Goal: Task Accomplishment & Management: Manage account settings

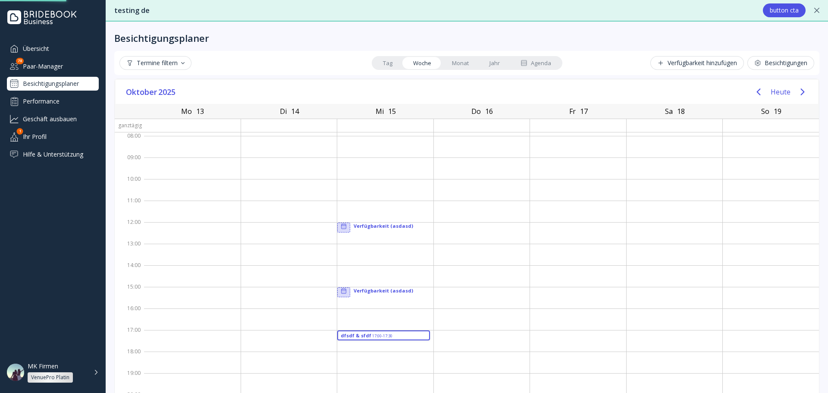
scroll to position [14, 0]
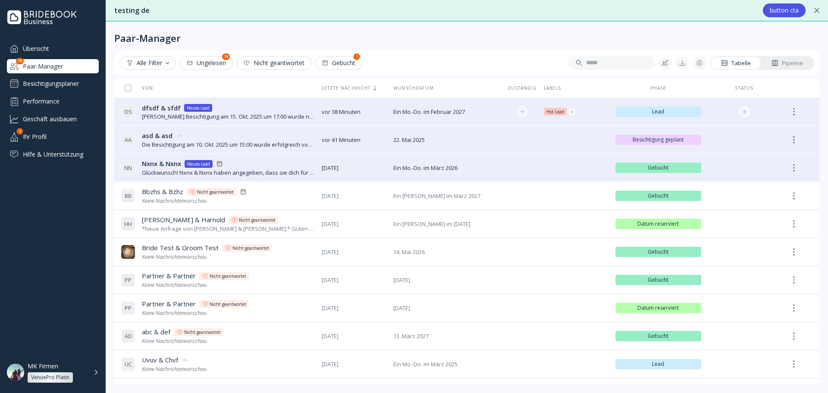
click at [268, 121] on div "D S dfsdf & sfdf dfsdf & sfdf Neues Lead [PERSON_NAME] Besichtigung am 15. Okt.…" at bounding box center [218, 112] width 194 height 24
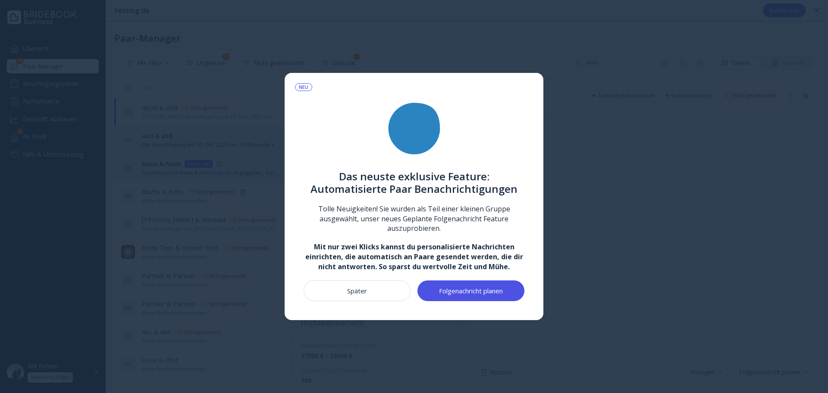
click at [391, 289] on button "Später" at bounding box center [356, 290] width 107 height 21
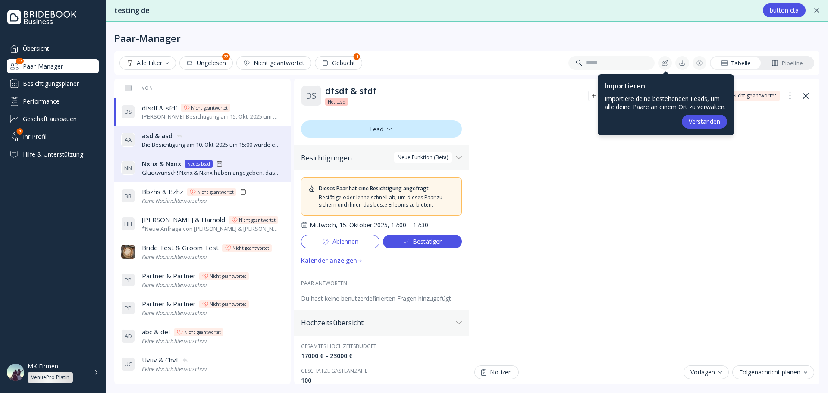
click at [421, 240] on div "Bestätigen" at bounding box center [422, 241] width 41 height 7
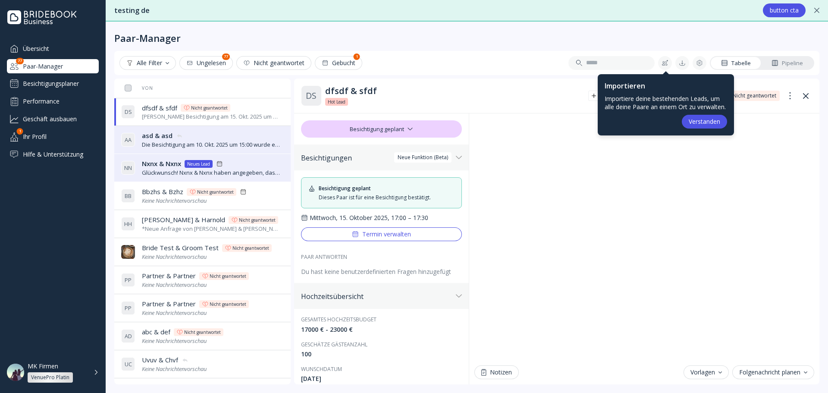
click at [387, 235] on div "Termin verwalten" at bounding box center [381, 234] width 59 height 7
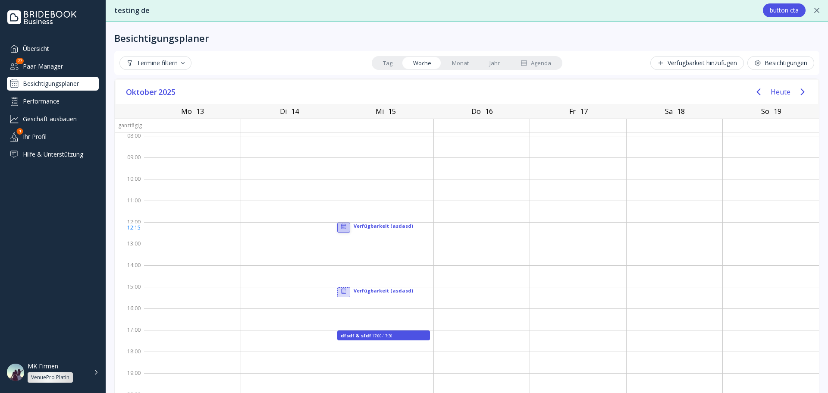
click at [343, 229] on icon at bounding box center [343, 226] width 7 height 7
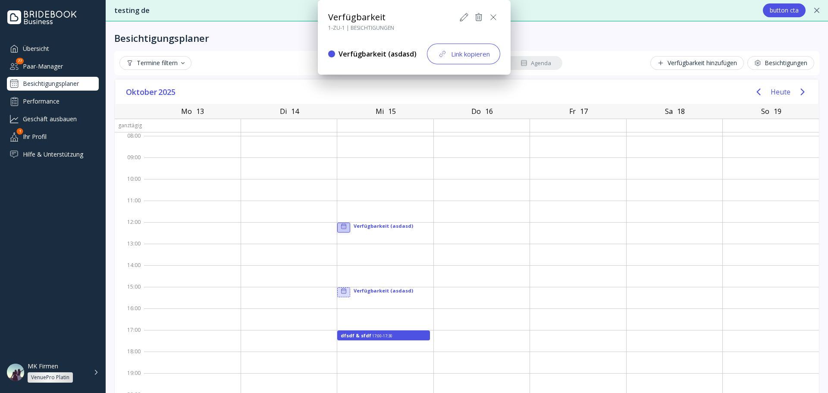
click at [343, 229] on div at bounding box center [414, 196] width 966 height 531
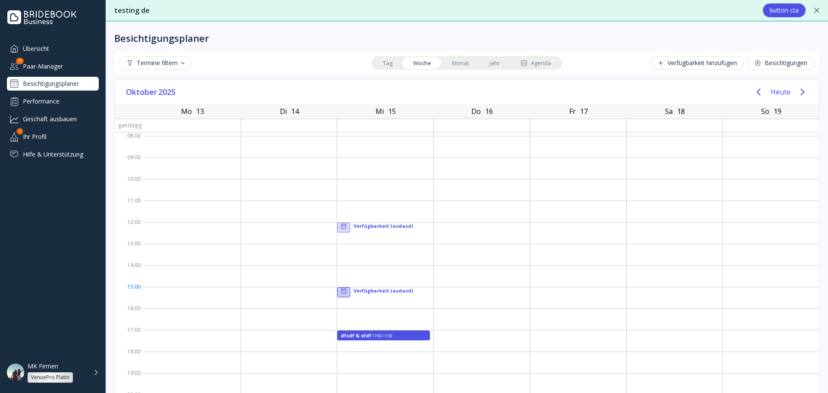
click at [340, 292] on icon at bounding box center [343, 291] width 7 height 7
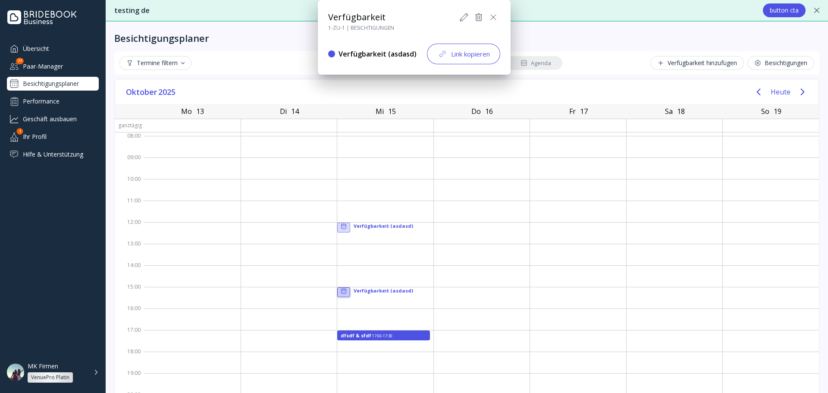
click at [341, 229] on div at bounding box center [414, 196] width 966 height 531
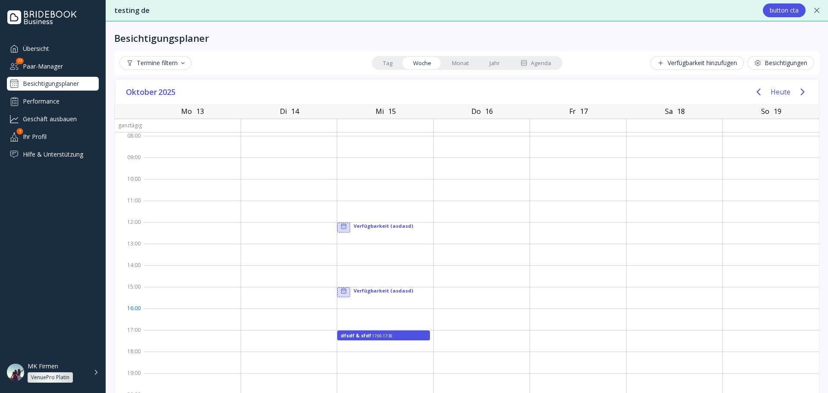
click at [355, 311] on div at bounding box center [385, 319] width 96 height 22
click at [338, 289] on div at bounding box center [344, 291] width 12 height 7
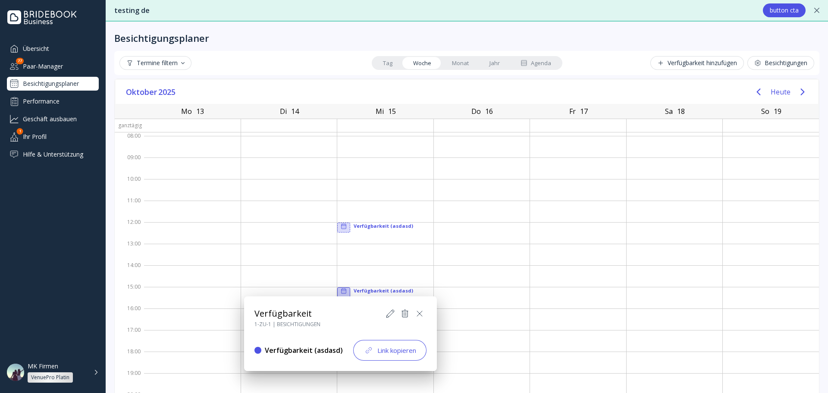
click at [338, 289] on div at bounding box center [414, 196] width 966 height 531
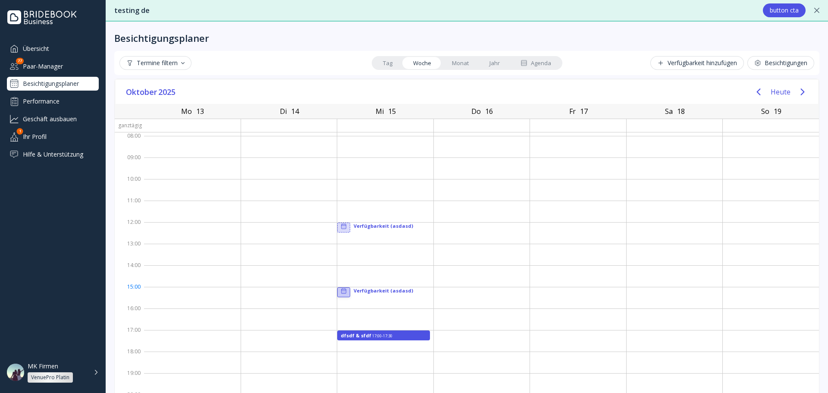
click at [340, 289] on icon at bounding box center [343, 291] width 7 height 7
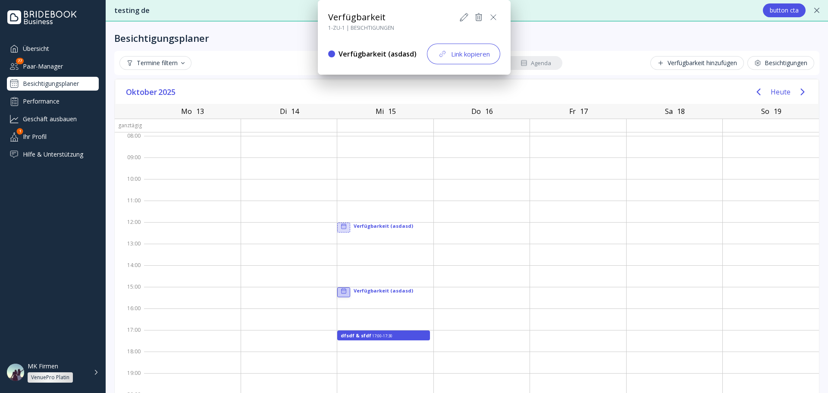
click at [340, 291] on div at bounding box center [414, 196] width 966 height 531
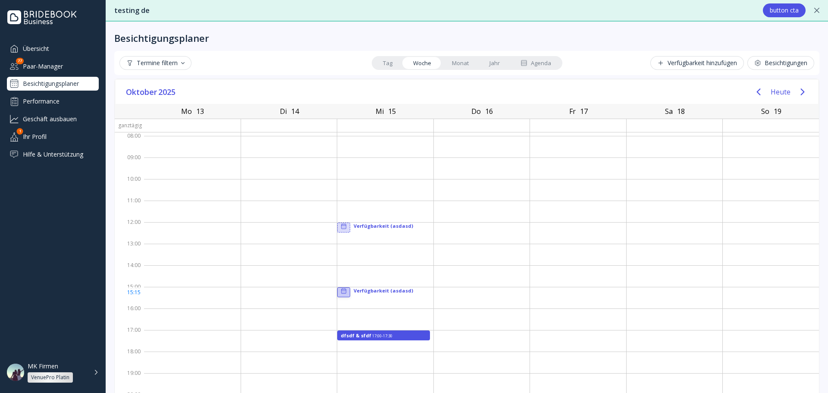
click at [341, 298] on div at bounding box center [385, 298] width 96 height 22
click at [342, 302] on div at bounding box center [385, 298] width 96 height 22
click at [355, 303] on div at bounding box center [385, 298] width 96 height 22
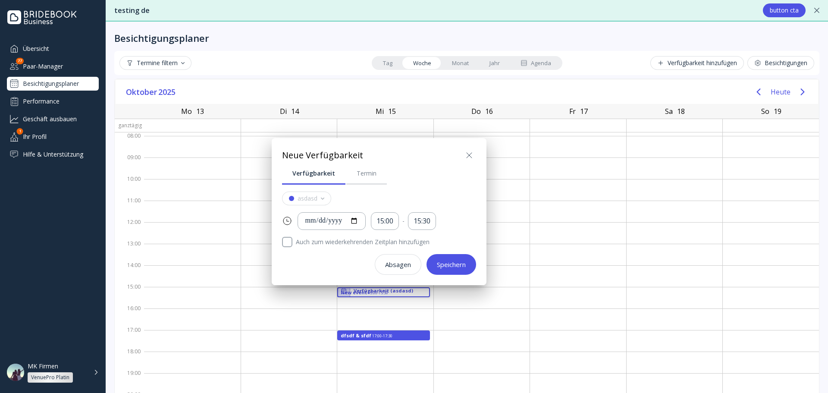
click at [352, 306] on div at bounding box center [414, 196] width 966 height 531
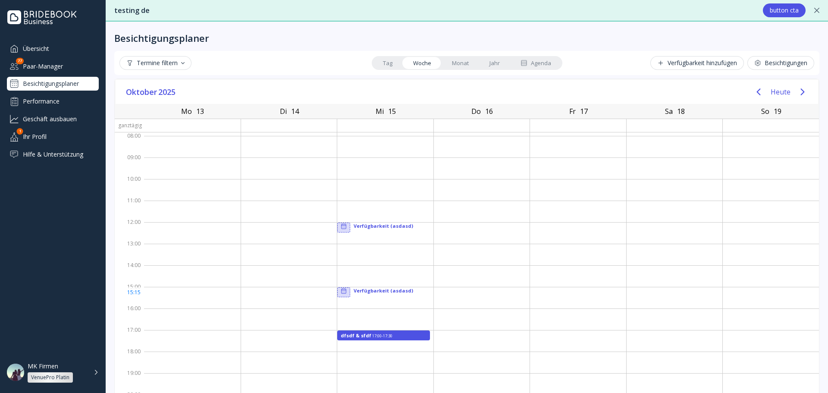
click at [344, 292] on div at bounding box center [344, 291] width 12 height 7
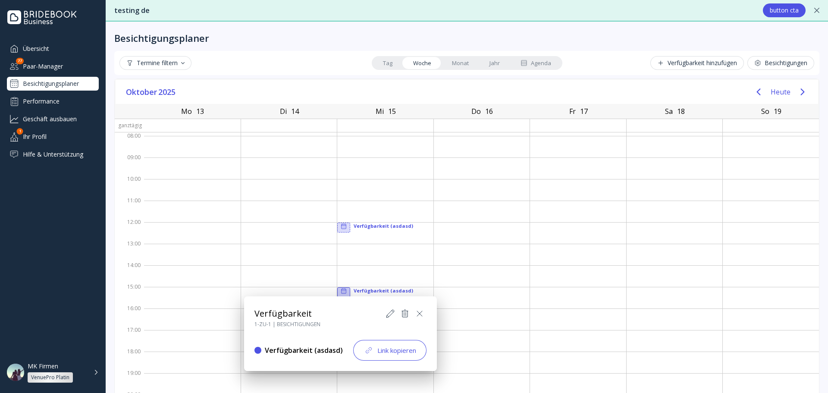
click at [344, 292] on div at bounding box center [414, 196] width 966 height 531
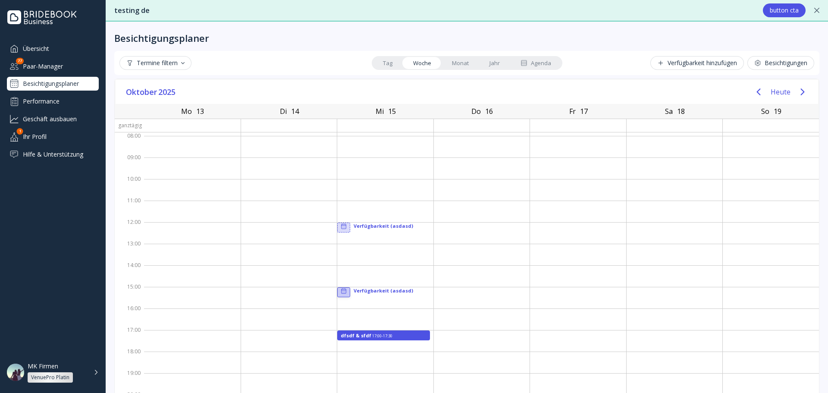
click at [341, 291] on icon at bounding box center [343, 291] width 7 height 7
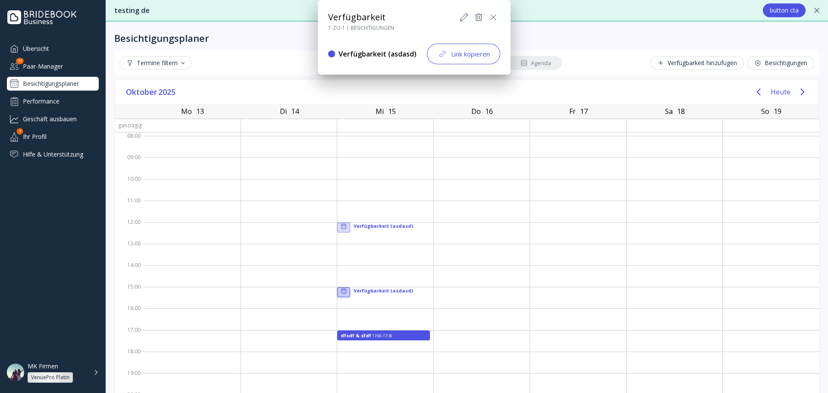
click at [341, 291] on div at bounding box center [414, 196] width 966 height 531
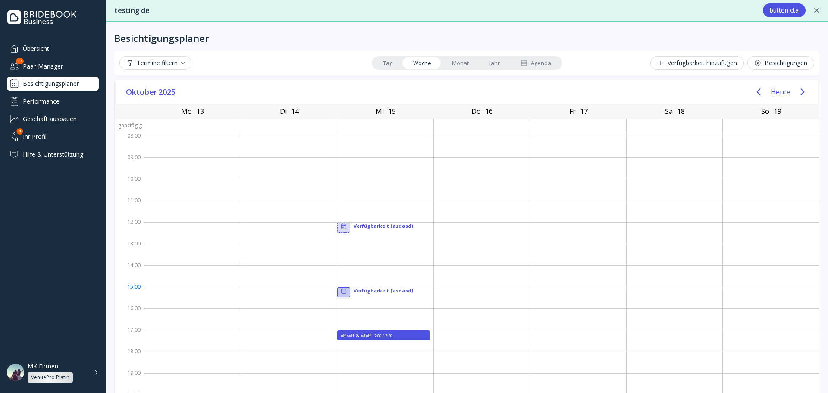
click at [340, 291] on icon at bounding box center [343, 291] width 7 height 7
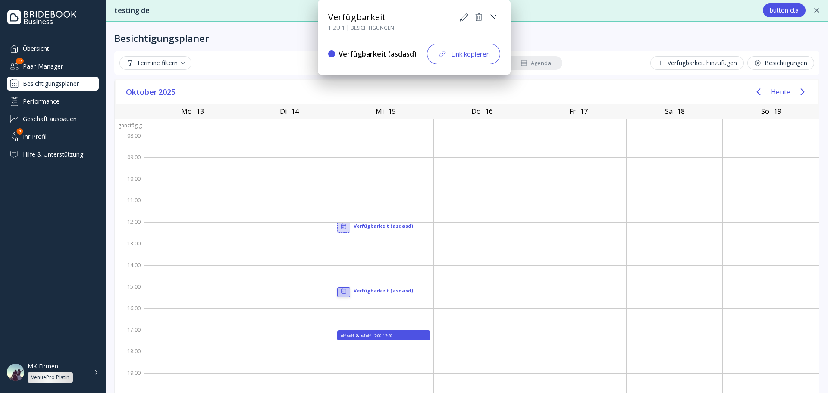
click at [340, 291] on div at bounding box center [414, 196] width 966 height 531
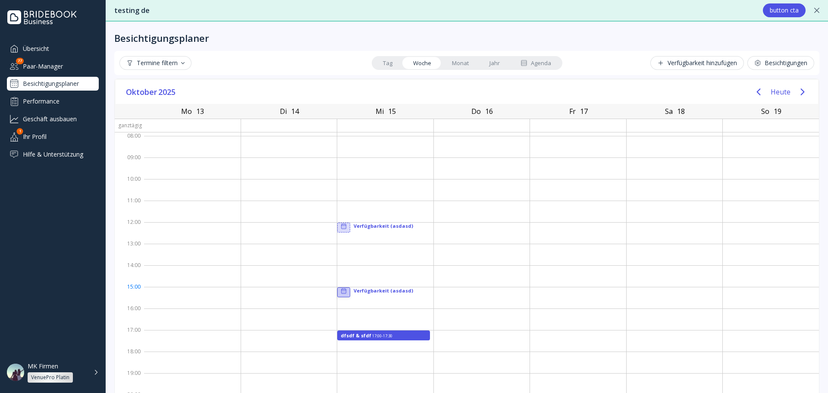
click at [341, 291] on icon at bounding box center [343, 291] width 7 height 7
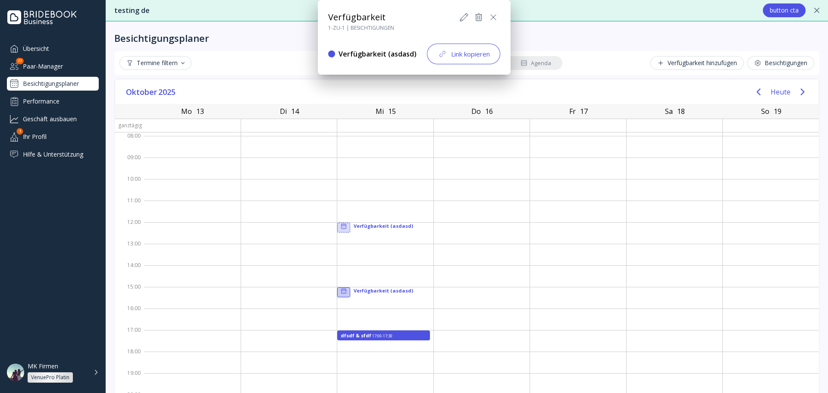
click at [341, 291] on div at bounding box center [414, 196] width 966 height 531
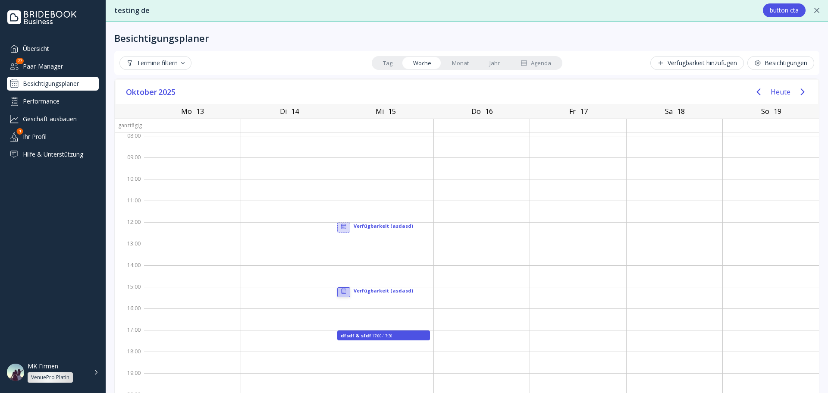
click at [350, 300] on div at bounding box center [385, 298] width 96 height 22
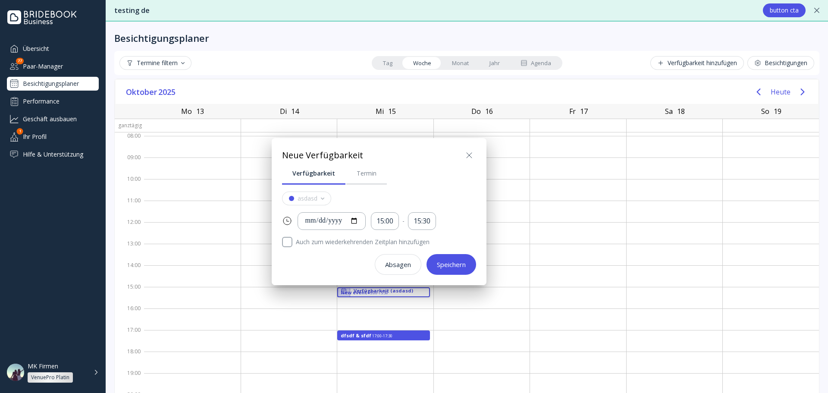
click at [350, 300] on div at bounding box center [414, 196] width 966 height 531
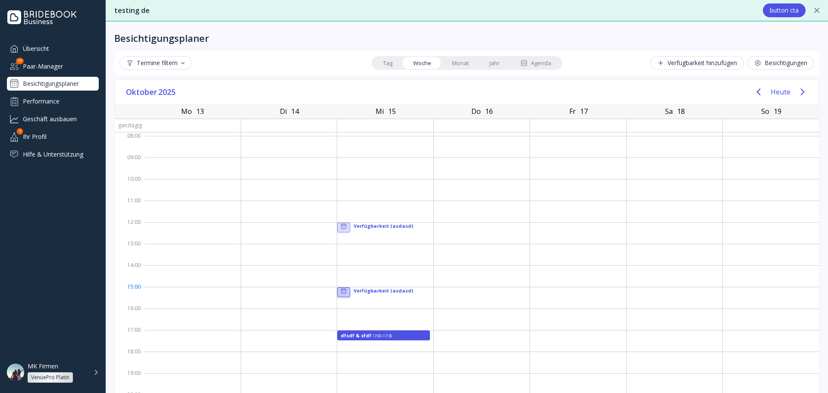
click at [340, 290] on icon at bounding box center [343, 291] width 7 height 7
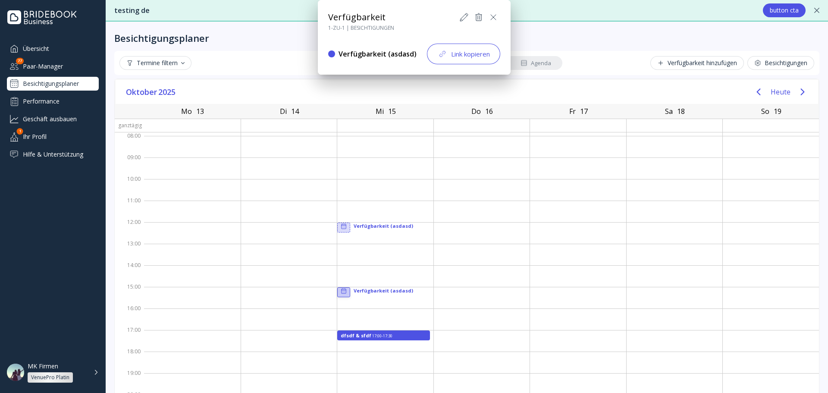
click at [339, 290] on div at bounding box center [414, 196] width 966 height 531
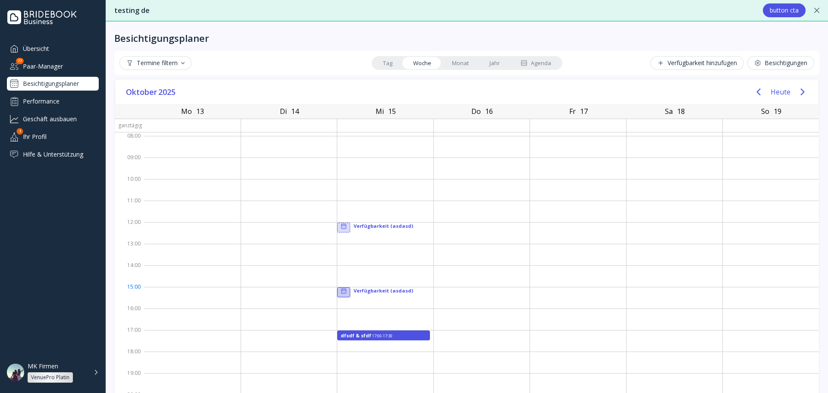
click at [341, 292] on icon at bounding box center [343, 291] width 7 height 7
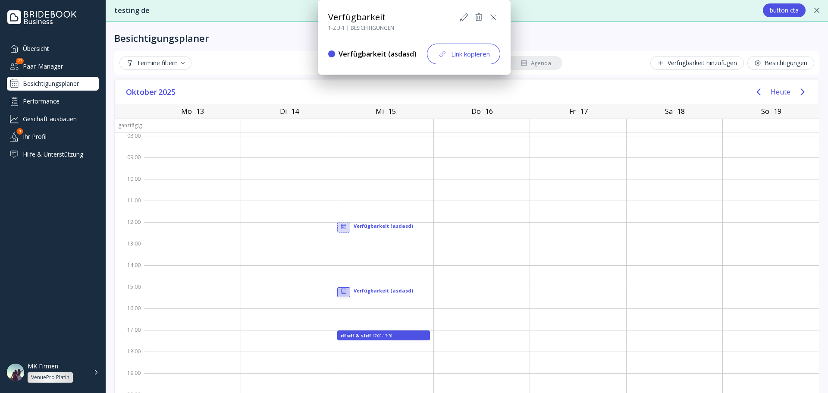
click at [341, 292] on div at bounding box center [414, 196] width 966 height 531
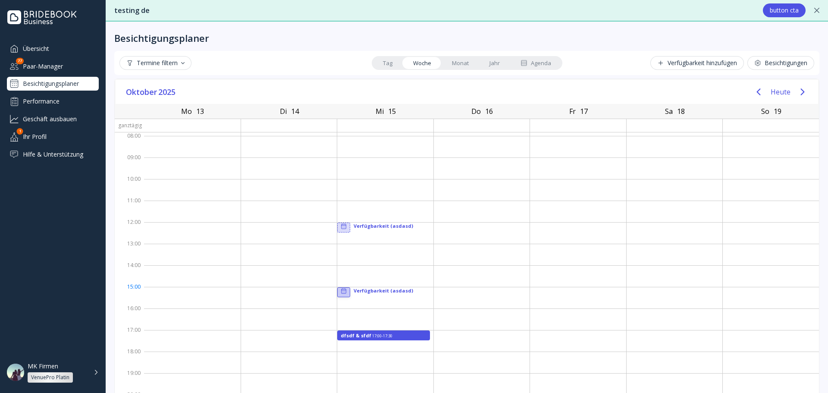
click at [340, 292] on icon at bounding box center [343, 291] width 7 height 7
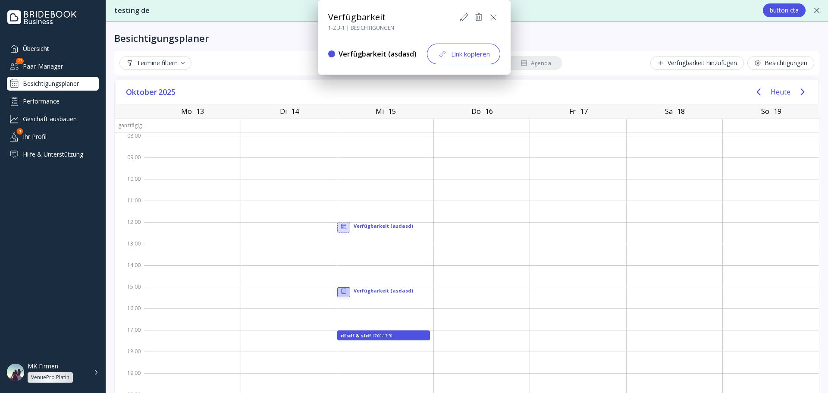
click at [341, 292] on div at bounding box center [414, 196] width 966 height 531
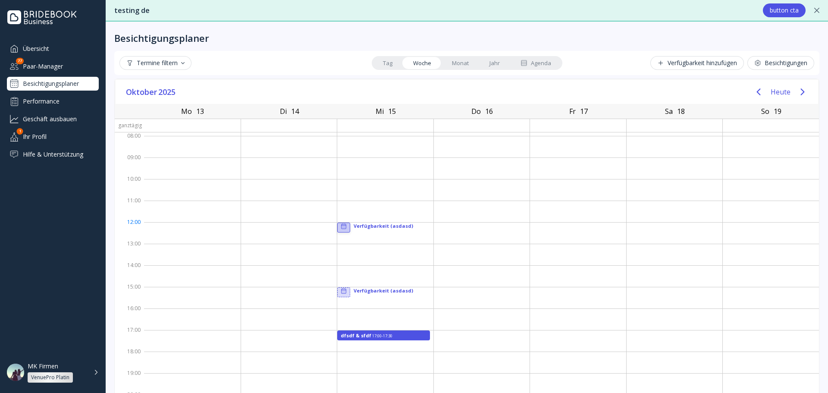
click at [342, 226] on icon at bounding box center [343, 227] width 3 height 2
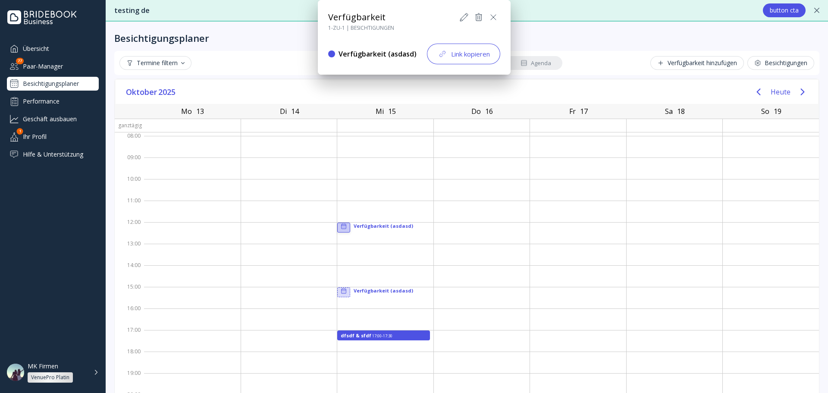
click at [339, 226] on div at bounding box center [414, 196] width 966 height 531
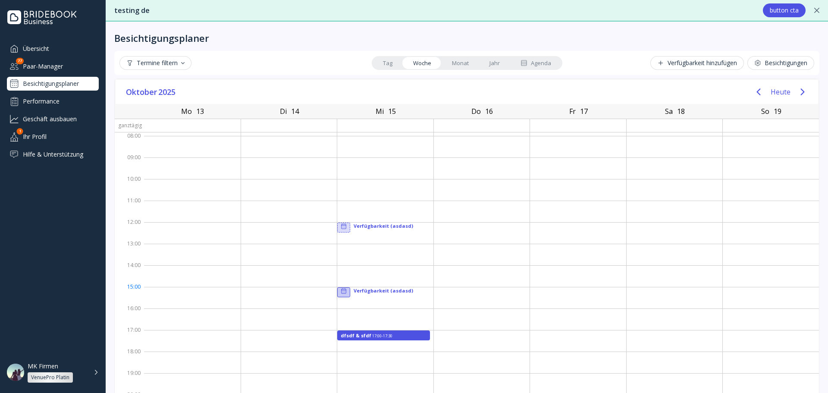
click at [341, 289] on rect at bounding box center [343, 291] width 5 height 5
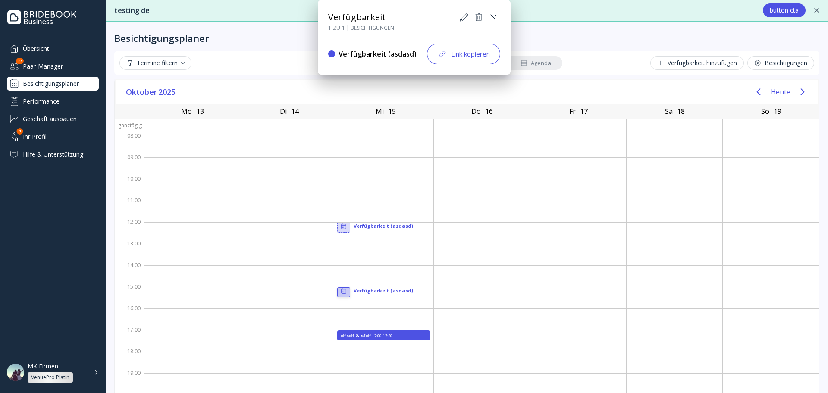
click at [340, 289] on div at bounding box center [414, 196] width 966 height 531
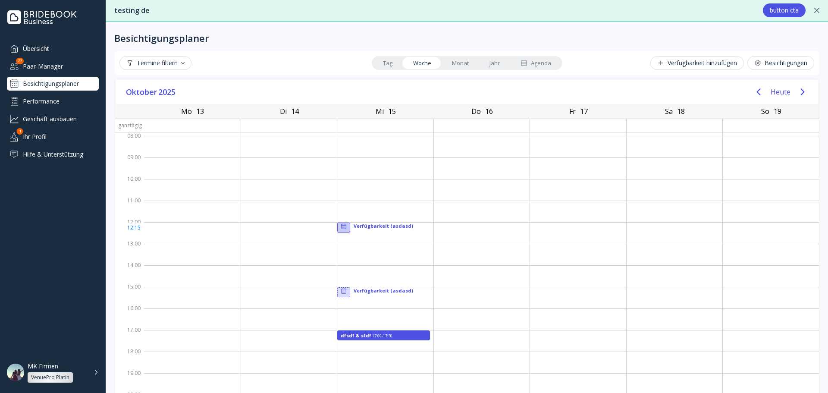
click at [340, 228] on icon at bounding box center [343, 226] width 7 height 7
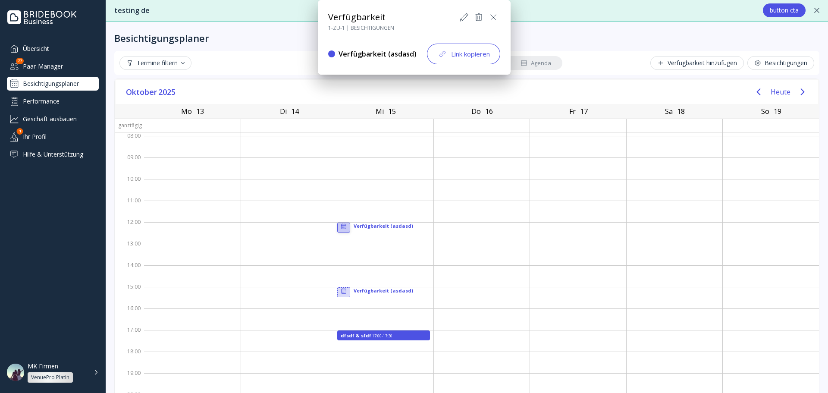
click at [340, 228] on div at bounding box center [414, 196] width 966 height 531
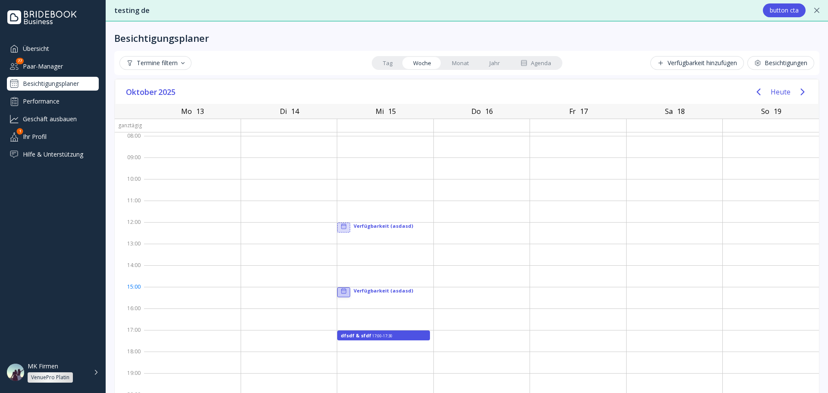
click at [338, 290] on div at bounding box center [344, 291] width 12 height 7
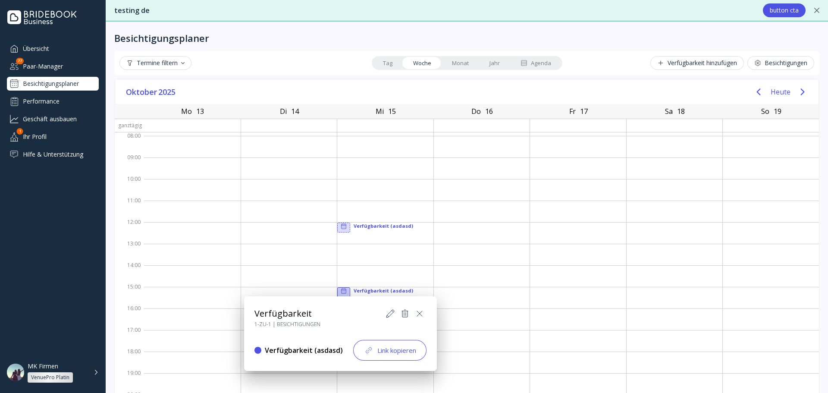
click at [336, 290] on div at bounding box center [414, 196] width 966 height 531
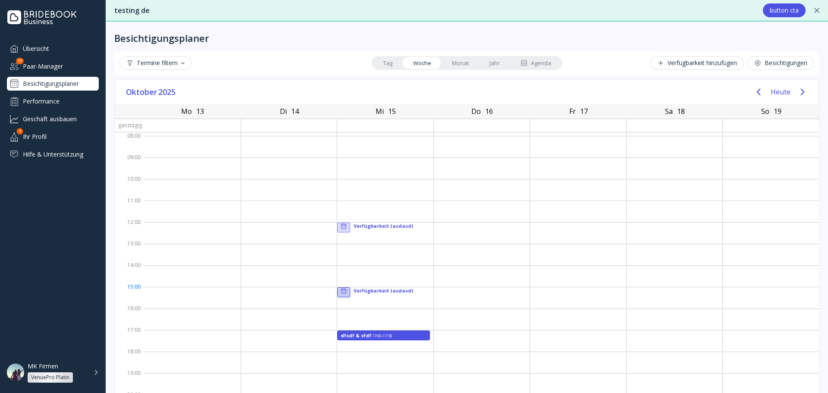
click at [341, 288] on icon at bounding box center [343, 291] width 7 height 7
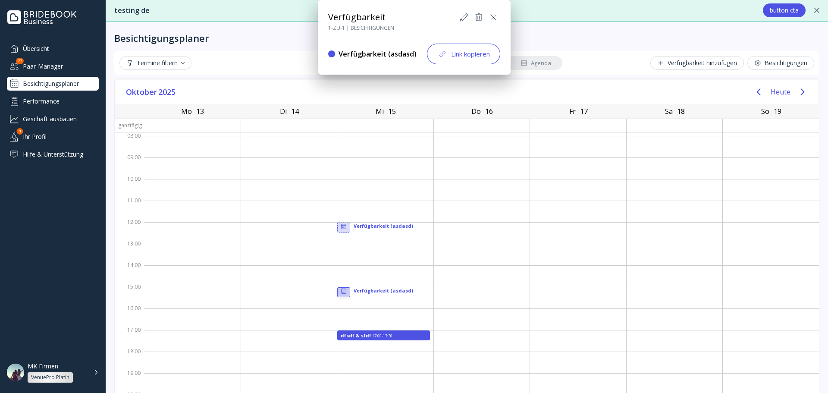
click at [341, 290] on div at bounding box center [414, 196] width 966 height 531
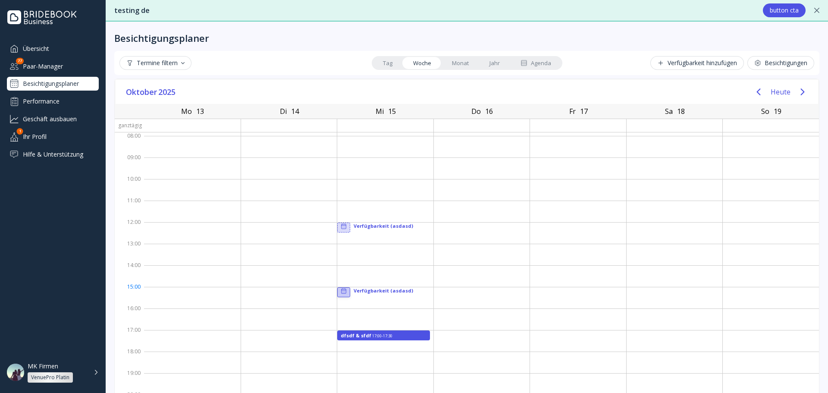
click at [342, 291] on rect at bounding box center [343, 291] width 5 height 5
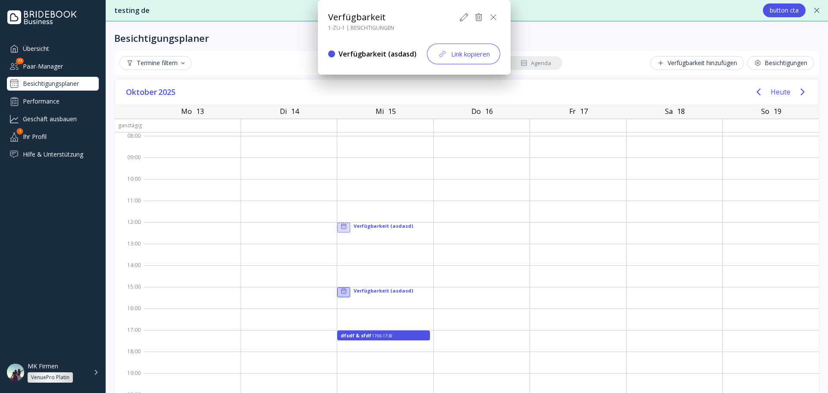
click at [339, 290] on div at bounding box center [414, 196] width 966 height 531
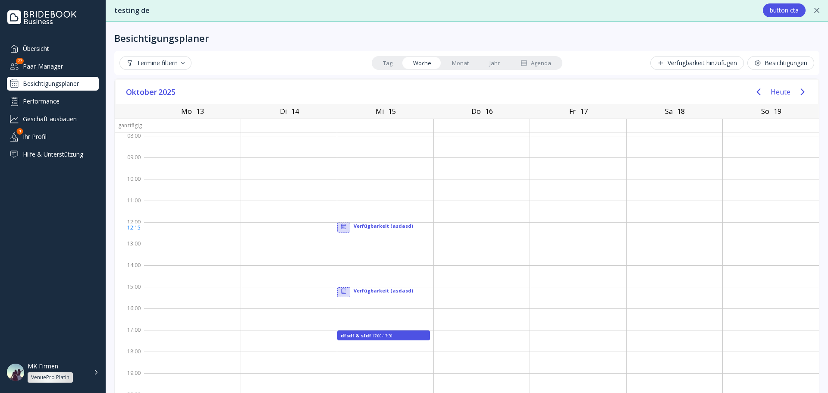
click at [340, 227] on icon at bounding box center [343, 226] width 7 height 7
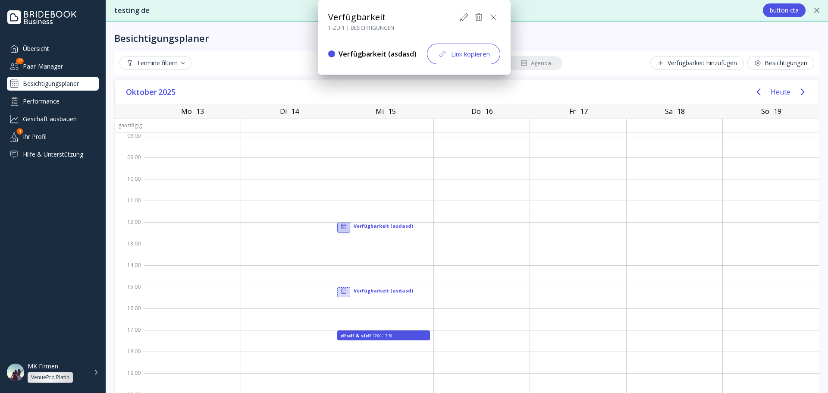
click at [340, 228] on div at bounding box center [414, 196] width 966 height 531
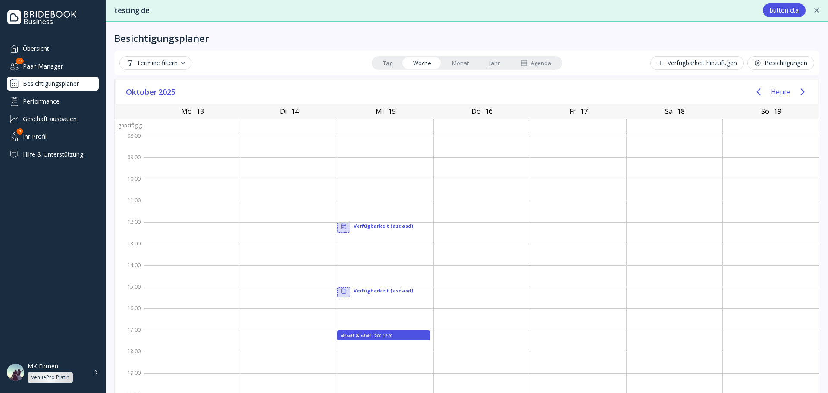
click at [445, 68] on link "Monat" at bounding box center [460, 63] width 38 height 12
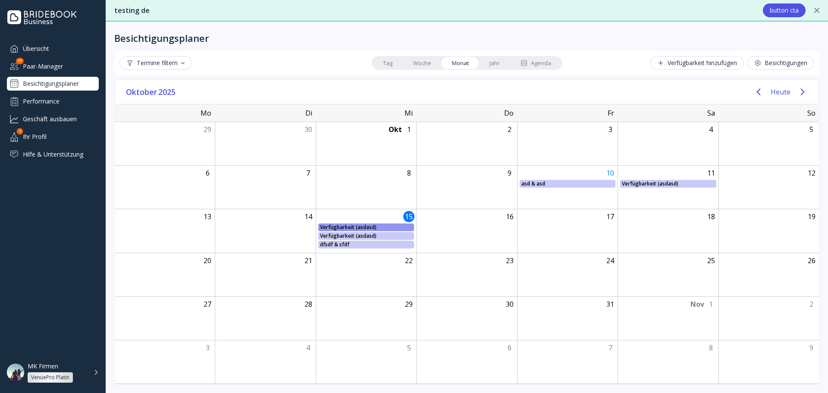
click at [363, 227] on div "Verfügbarkeit (asdasd) Verfügbarkeit (asdasd), Von: Mittwoch, Oktober 15, 2025,…" at bounding box center [366, 227] width 100 height 8
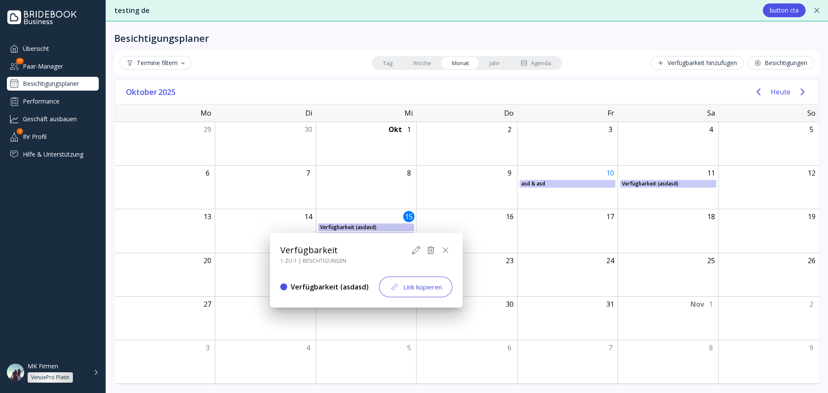
click at [363, 227] on div at bounding box center [414, 196] width 966 height 531
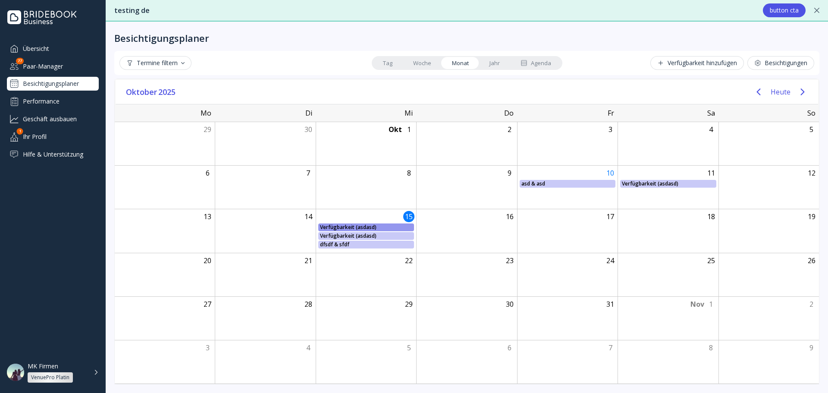
click at [360, 233] on div "Verfügbarkeit (asdasd) Verfügbarkeit (asdasd), Von: Mittwoch, Oktober 15, 2025,…" at bounding box center [366, 236] width 100 height 8
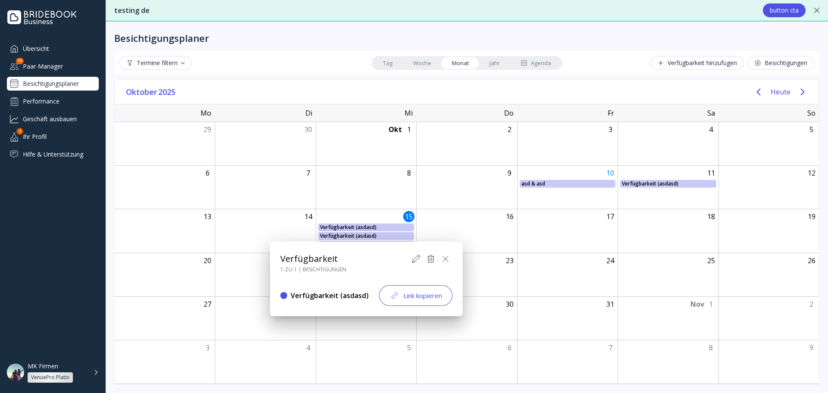
click at [360, 233] on div at bounding box center [414, 196] width 966 height 531
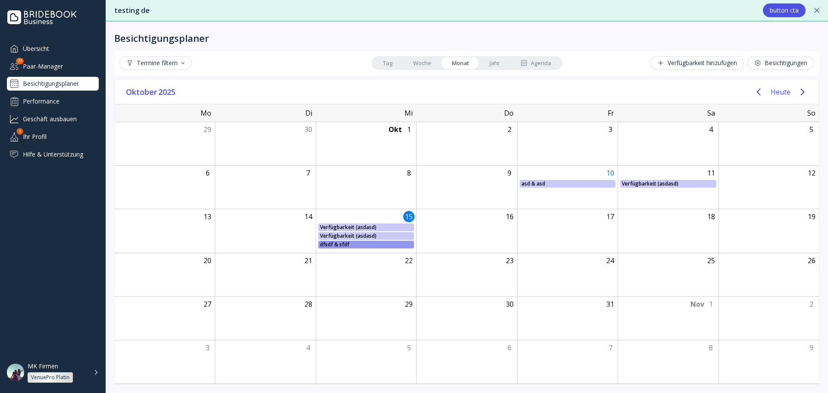
click at [357, 241] on div "Verfügbarkeit (asdasd) Verfügbarkeit (asdasd), Von: Mittwoch, Oktober 15, 2025,…" at bounding box center [366, 236] width 100 height 26
click at [357, 242] on div "dfsdf & sfdf" at bounding box center [366, 245] width 92 height 8
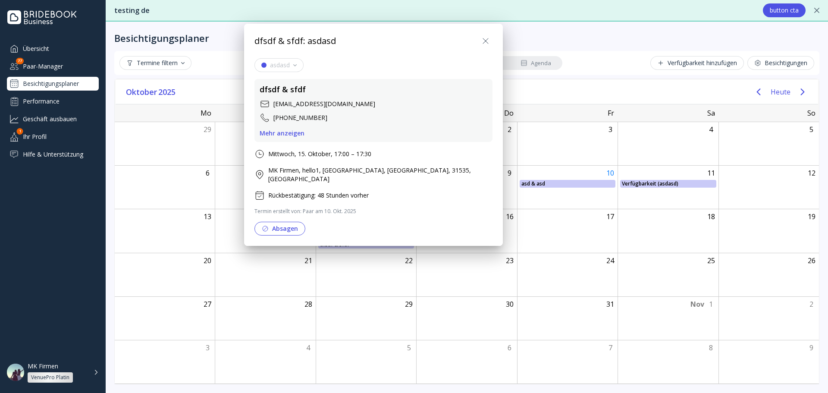
click at [363, 243] on div at bounding box center [414, 196] width 966 height 531
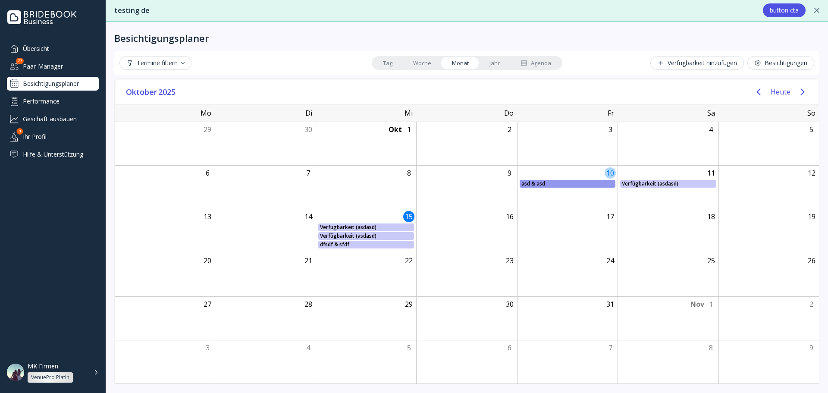
click at [544, 182] on div "asd & asd" at bounding box center [567, 184] width 92 height 8
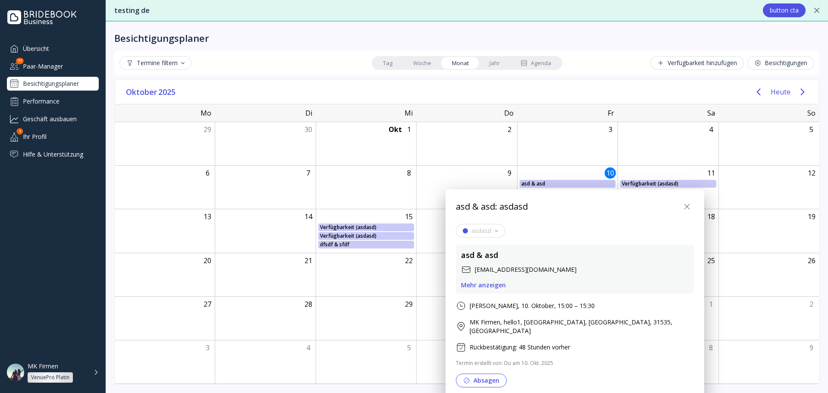
click at [541, 182] on div at bounding box center [414, 196] width 966 height 531
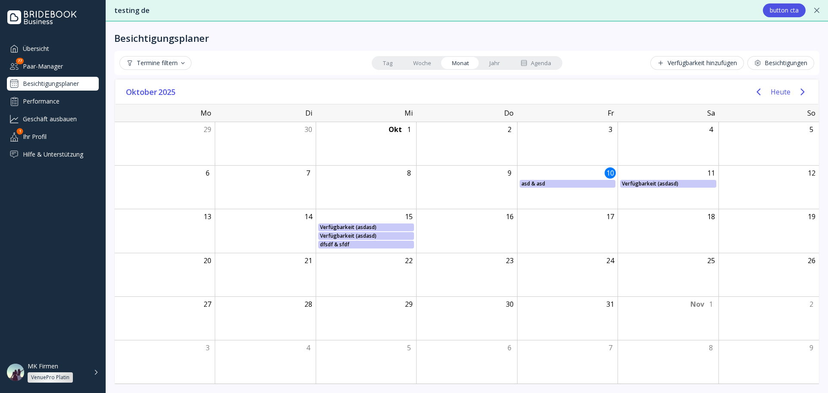
click at [58, 102] on div "Performance" at bounding box center [53, 101] width 92 height 14
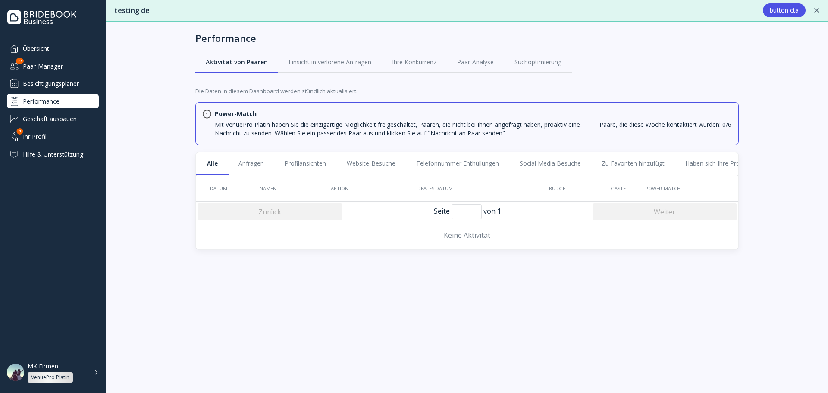
click at [59, 84] on div "Besichtigungsplaner" at bounding box center [53, 84] width 92 height 14
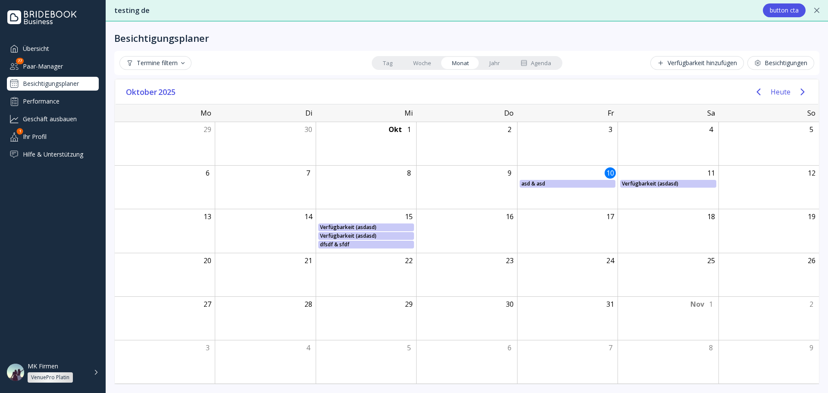
click at [674, 64] on div "Verfügbarkeit hinzufügen" at bounding box center [697, 62] width 80 height 7
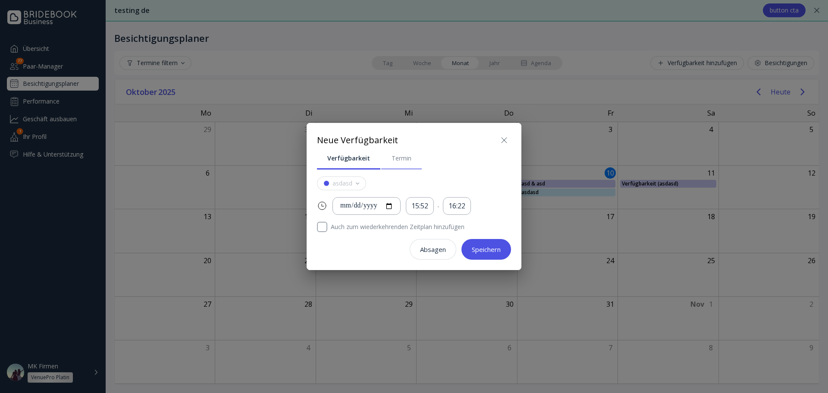
click at [394, 163] on link "Termin" at bounding box center [401, 158] width 41 height 22
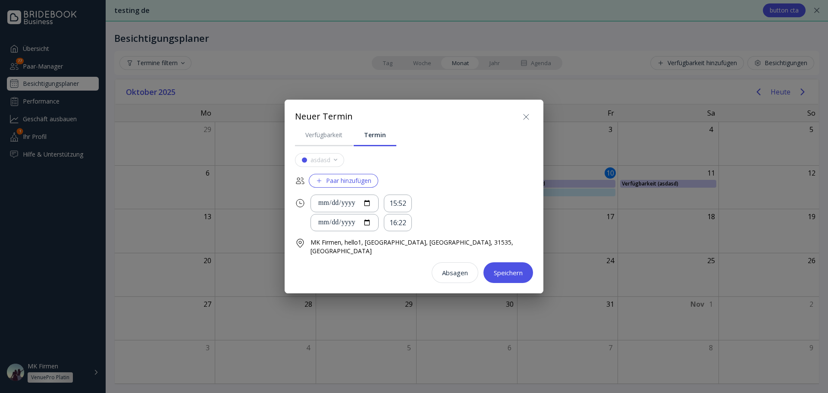
click at [330, 152] on div "**********" at bounding box center [414, 203] width 238 height 159
click at [328, 138] on div "Verfügbarkeit" at bounding box center [323, 135] width 37 height 9
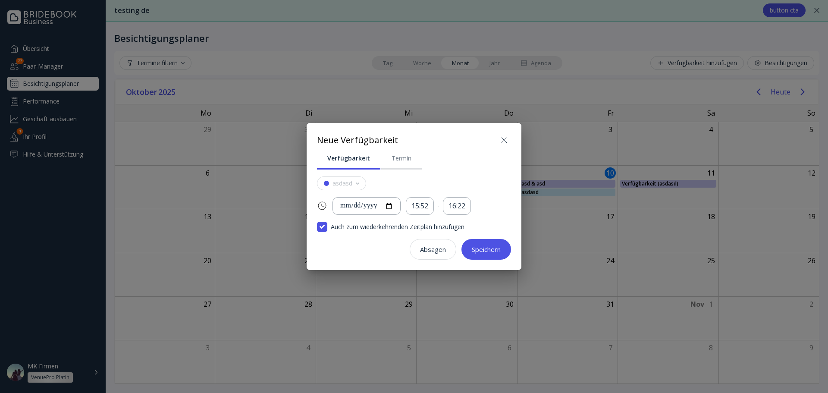
click at [476, 247] on div "Speichern" at bounding box center [486, 249] width 29 height 7
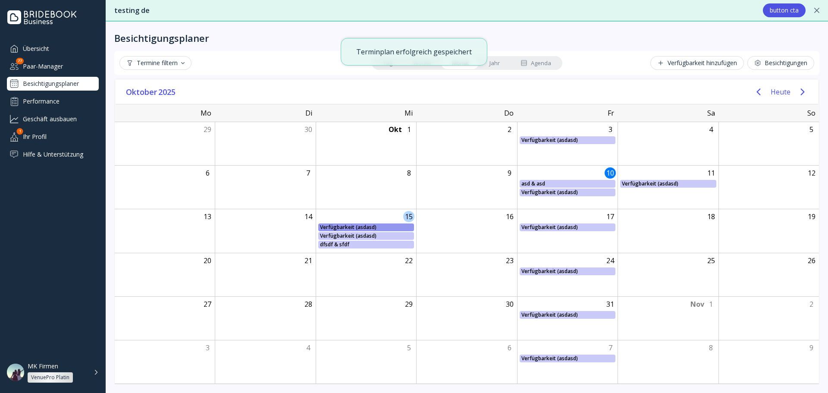
click at [378, 224] on div "Verfügbarkeit (asdasd) Verfügbarkeit (asdasd), Von: Mittwoch, Oktober 15, 2025,…" at bounding box center [366, 227] width 100 height 8
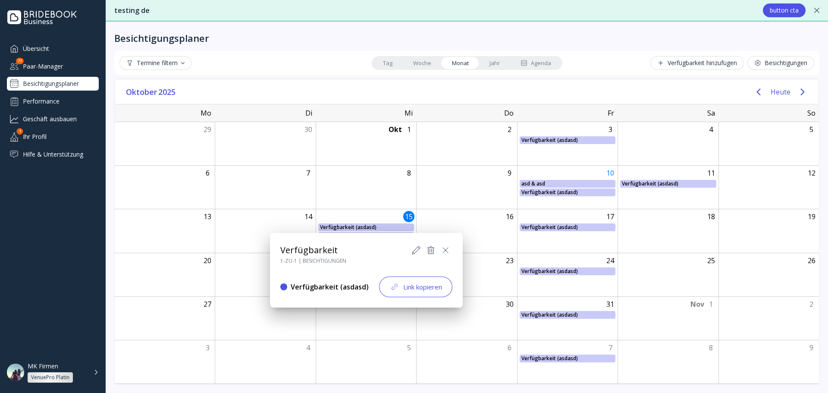
click at [436, 288] on div "Link kopieren" at bounding box center [415, 286] width 53 height 10
click at [236, 113] on div at bounding box center [414, 196] width 966 height 531
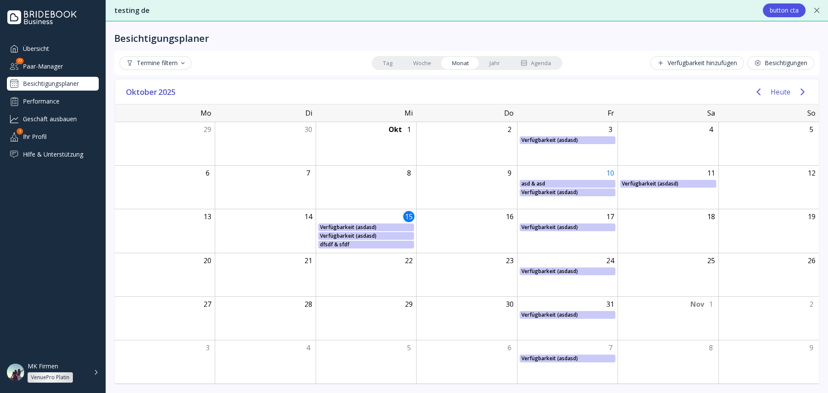
click at [153, 64] on div "Termine filtern" at bounding box center [155, 62] width 58 height 7
click at [388, 88] on div "Oktober 2025 Heute" at bounding box center [467, 92] width 702 height 25
click at [395, 63] on link "Tag" at bounding box center [387, 63] width 30 height 12
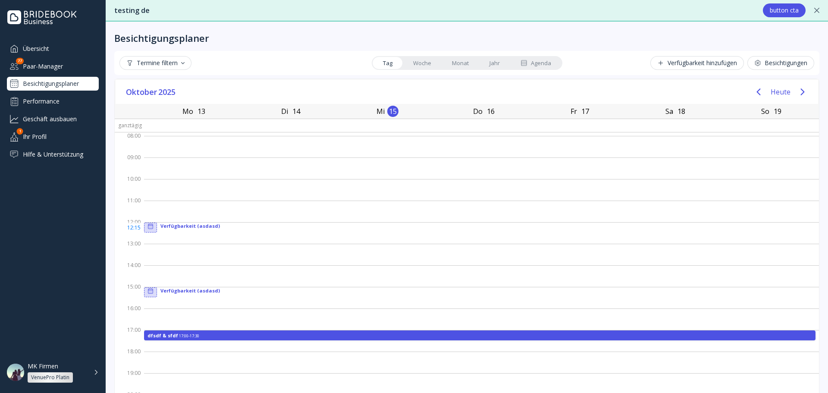
click at [201, 228] on div at bounding box center [481, 233] width 675 height 22
click at [147, 227] on div at bounding box center [150, 226] width 12 height 7
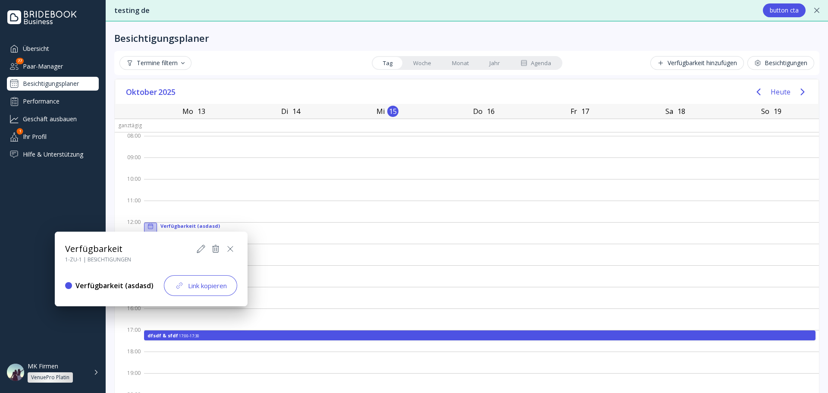
click at [228, 211] on div at bounding box center [414, 196] width 966 height 531
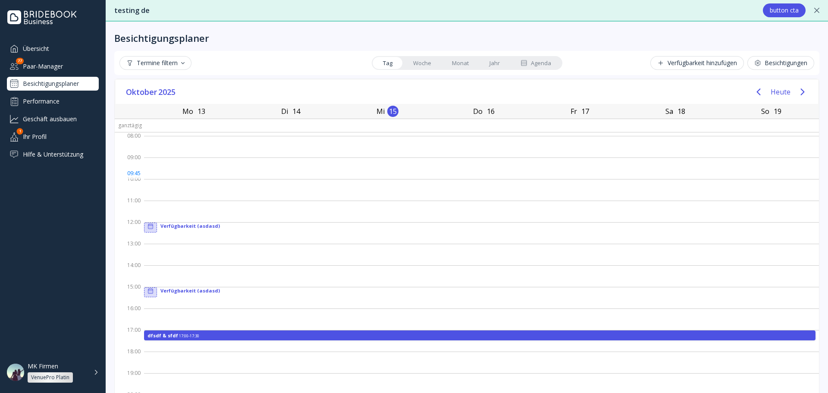
click at [247, 166] on div at bounding box center [481, 168] width 675 height 22
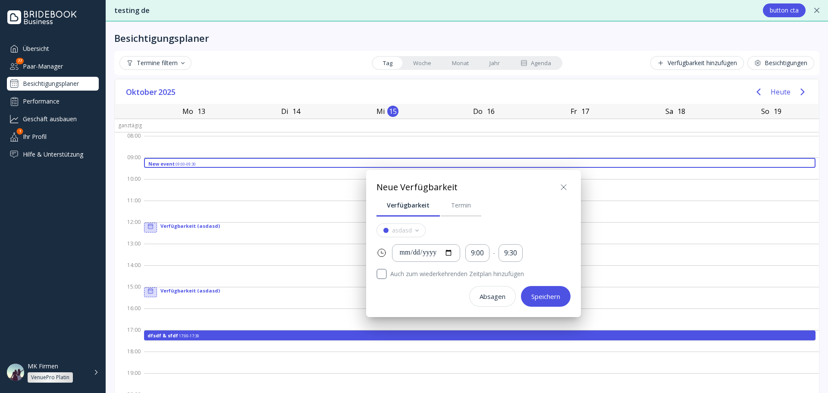
click at [790, 89] on div at bounding box center [414, 196] width 966 height 531
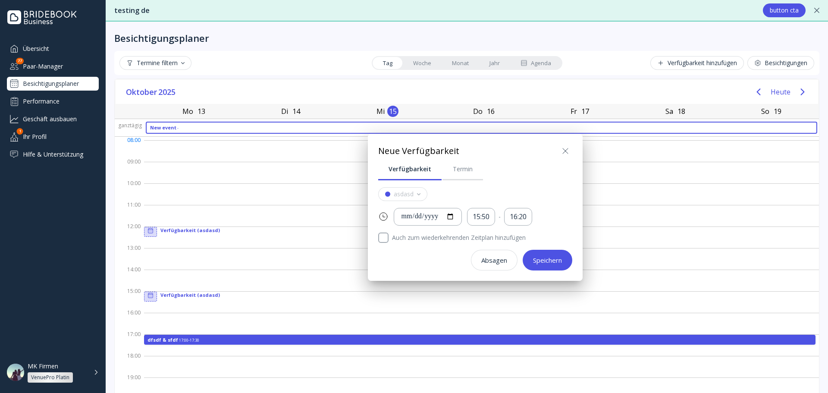
drag, startPoint x: 179, startPoint y: 128, endPoint x: 180, endPoint y: 175, distance: 46.1
click at [180, 175] on div at bounding box center [414, 196] width 966 height 531
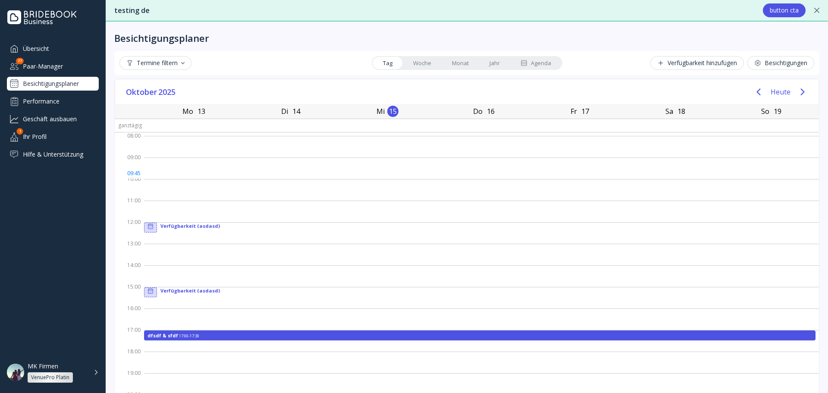
click at [181, 176] on div at bounding box center [481, 168] width 675 height 22
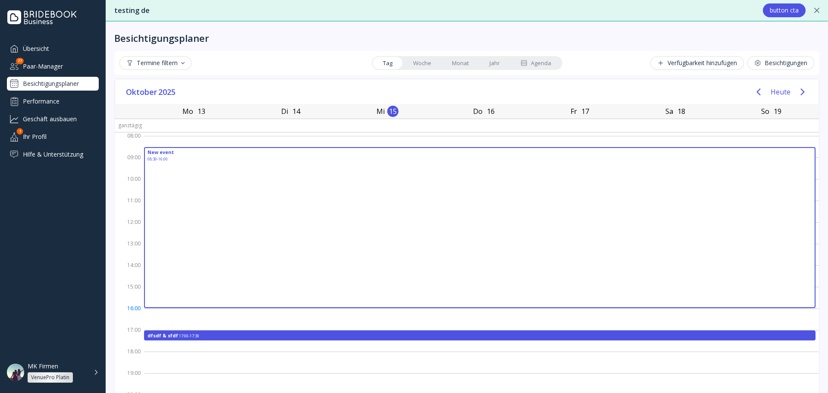
drag, startPoint x: 178, startPoint y: 149, endPoint x: 325, endPoint y: 306, distance: 215.6
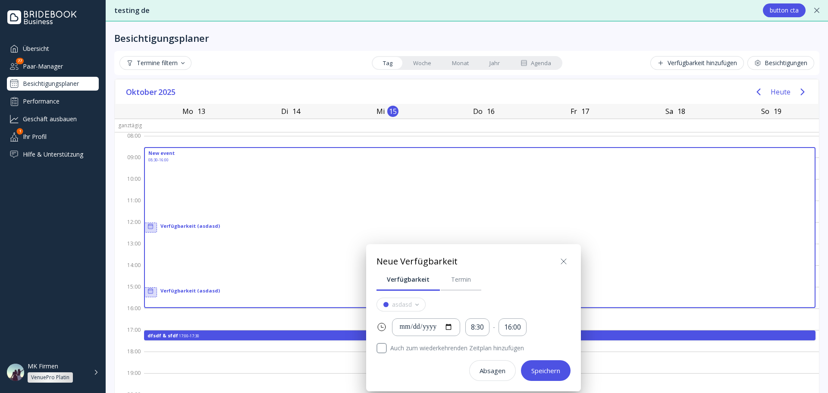
click at [562, 258] on icon at bounding box center [563, 261] width 10 height 10
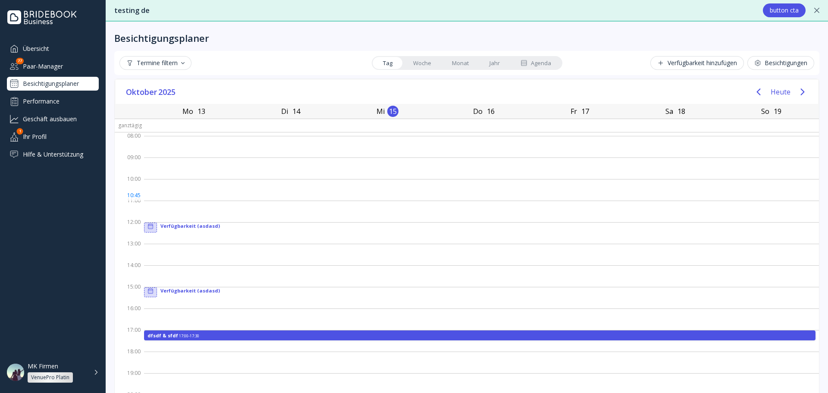
click at [271, 193] on div at bounding box center [481, 190] width 675 height 22
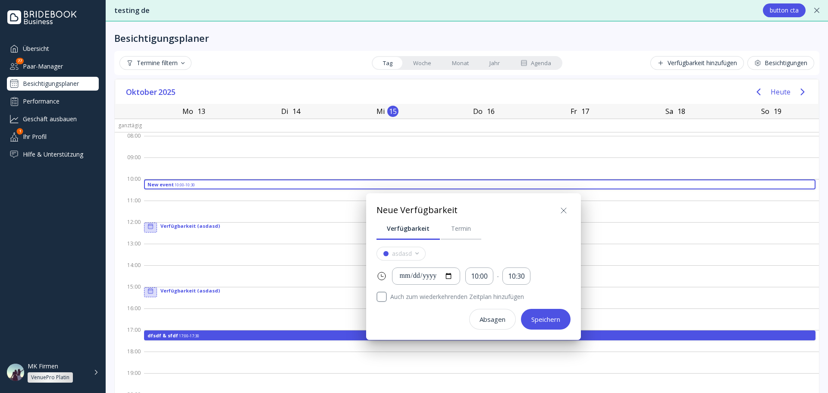
click at [563, 212] on icon at bounding box center [563, 210] width 10 height 10
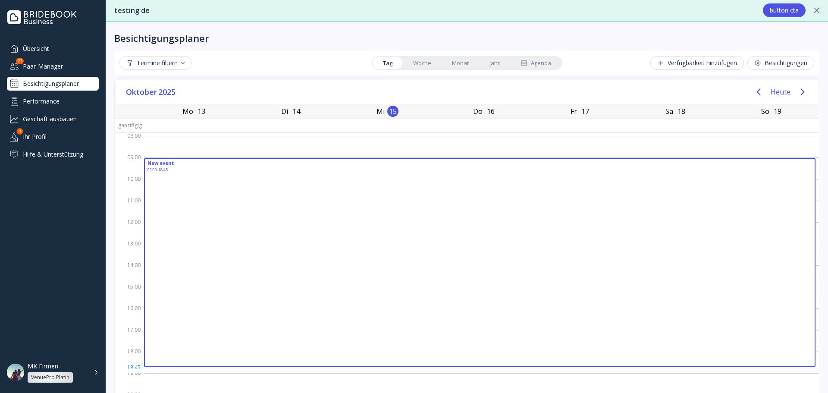
drag, startPoint x: 362, startPoint y: 158, endPoint x: 349, endPoint y: 362, distance: 203.9
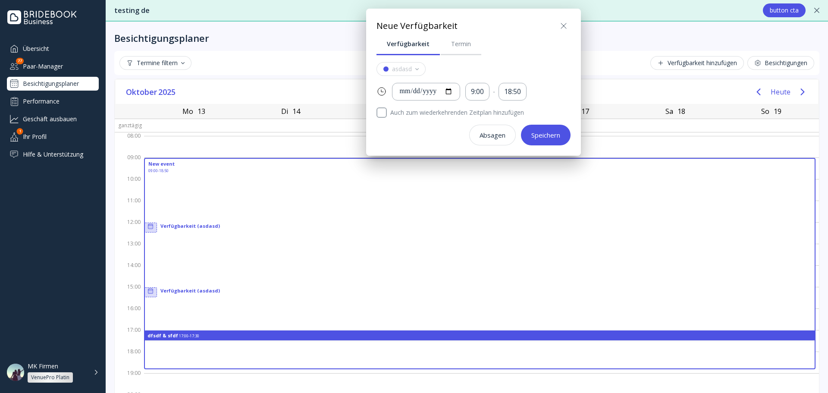
click at [538, 131] on div "Speichern" at bounding box center [545, 134] width 29 height 7
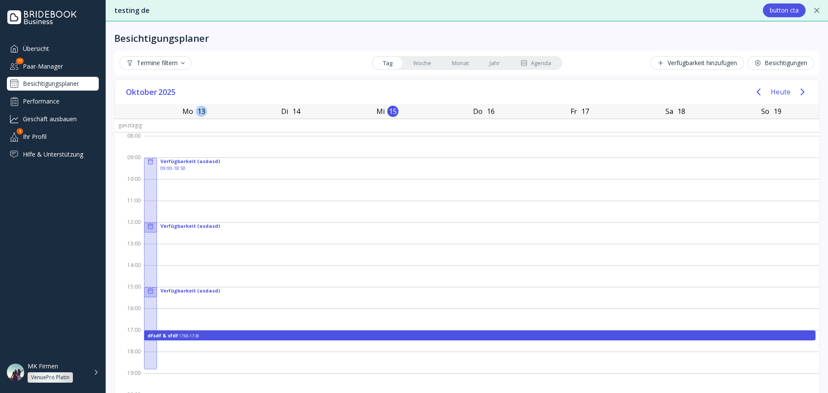
click at [202, 112] on div "13" at bounding box center [201, 111] width 11 height 11
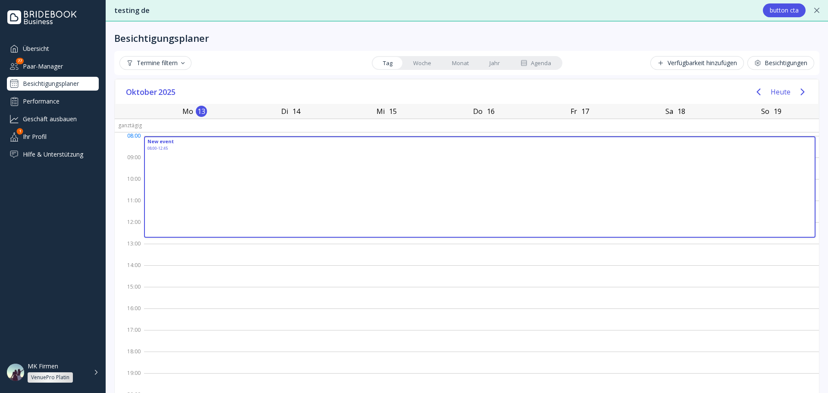
drag, startPoint x: 428, startPoint y: 228, endPoint x: 428, endPoint y: 206, distance: 21.6
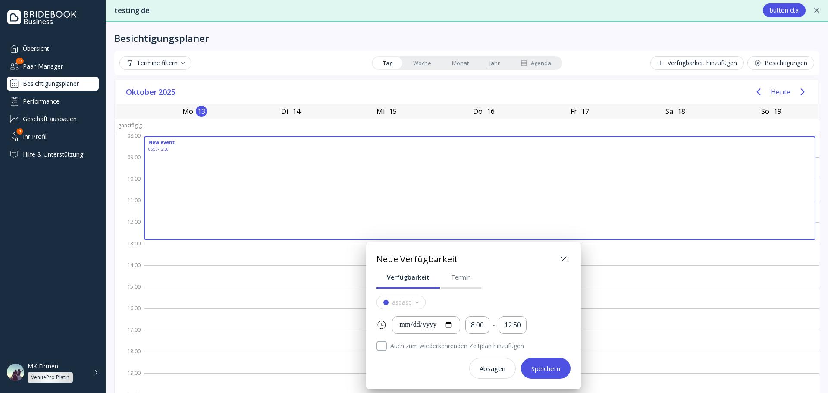
drag, startPoint x: 404, startPoint y: 169, endPoint x: 385, endPoint y: 247, distance: 81.2
click at [385, 247] on div "**********" at bounding box center [414, 196] width 828 height 393
drag, startPoint x: 566, startPoint y: 257, endPoint x: 547, endPoint y: 247, distance: 21.6
click at [566, 257] on icon at bounding box center [563, 259] width 10 height 10
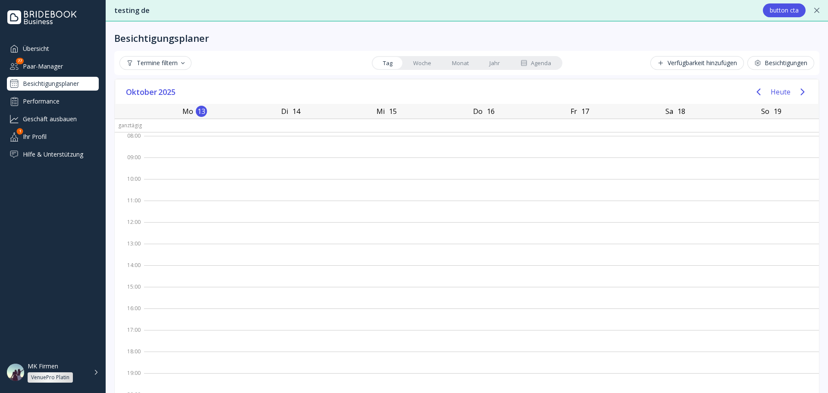
click at [88, 368] on div "MK Firmen VenuePro Platin" at bounding box center [63, 372] width 71 height 20
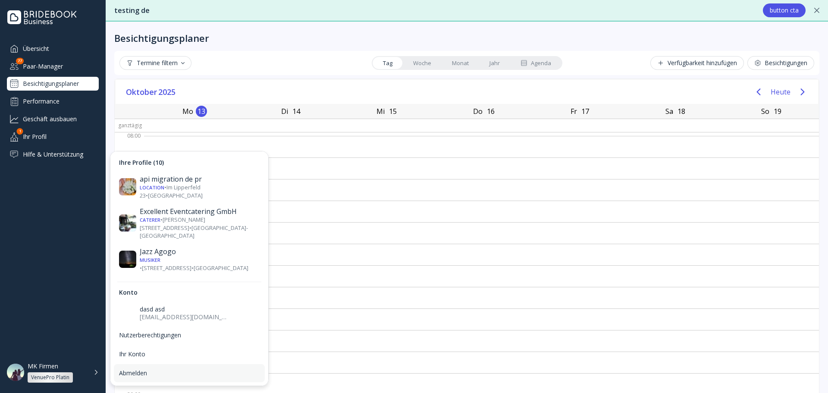
click at [170, 371] on div "Abmelden" at bounding box center [189, 373] width 141 height 8
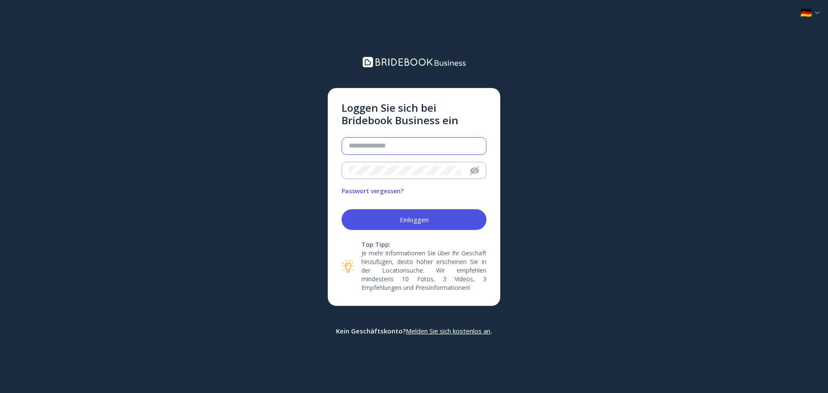
click at [437, 142] on input "email" at bounding box center [414, 146] width 130 height 10
type input "**********"
click at [341, 209] on button "Einloggen" at bounding box center [413, 219] width 145 height 21
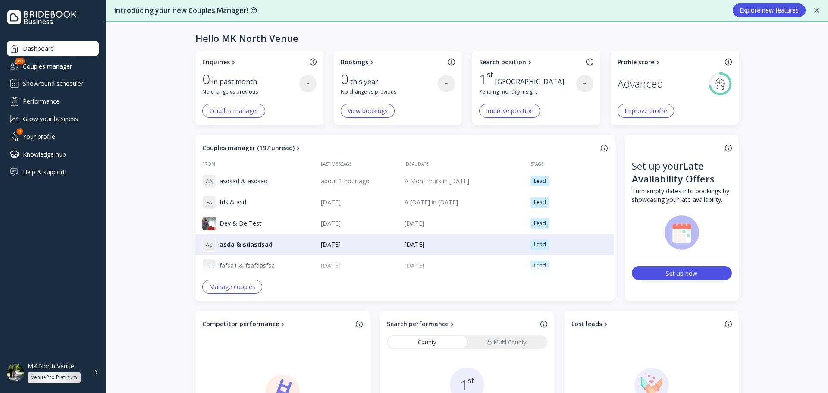
click at [65, 85] on div "Showround scheduler" at bounding box center [53, 84] width 92 height 14
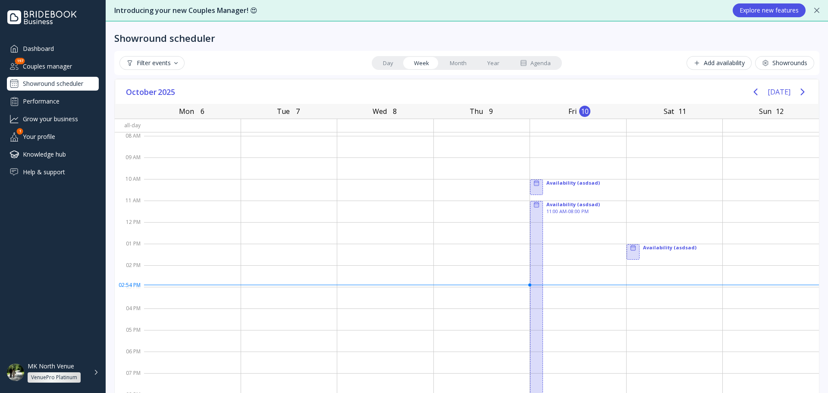
click at [63, 369] on div "MK North Venue" at bounding box center [51, 366] width 47 height 8
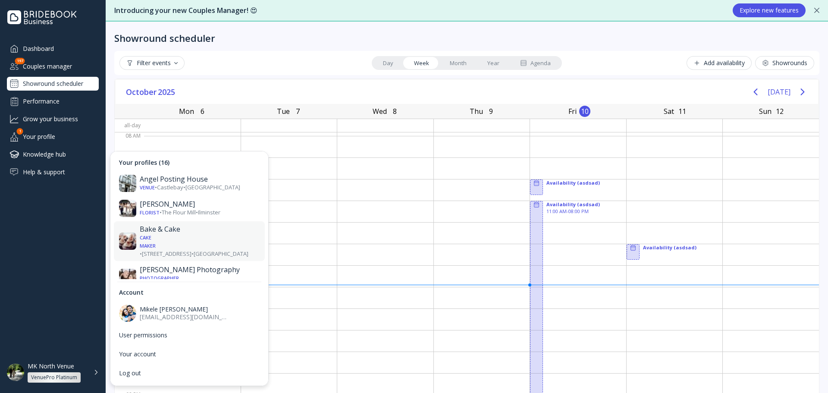
click at [156, 240] on div "Cake Maker" at bounding box center [148, 241] width 16 height 15
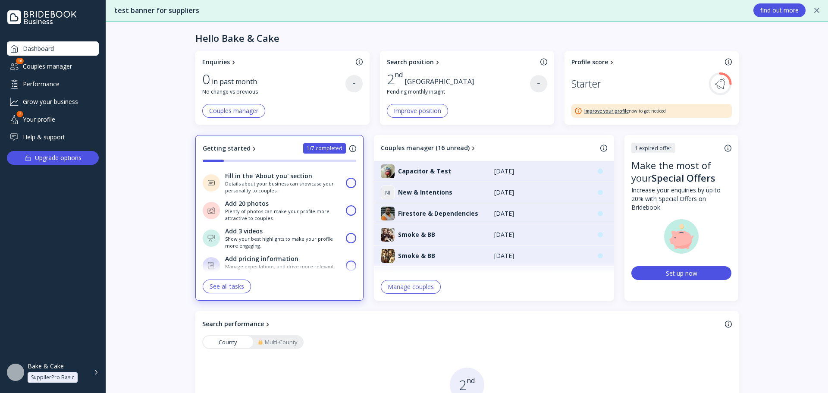
click at [72, 362] on div "Bake & Cake SupplierPro Basic" at bounding box center [53, 372] width 92 height 28
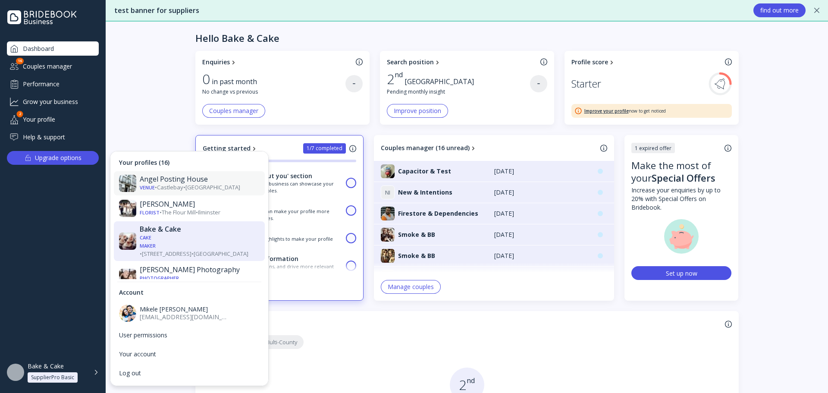
click at [161, 188] on div "Venue • [GEOGRAPHIC_DATA] • [GEOGRAPHIC_DATA]" at bounding box center [200, 188] width 120 height 8
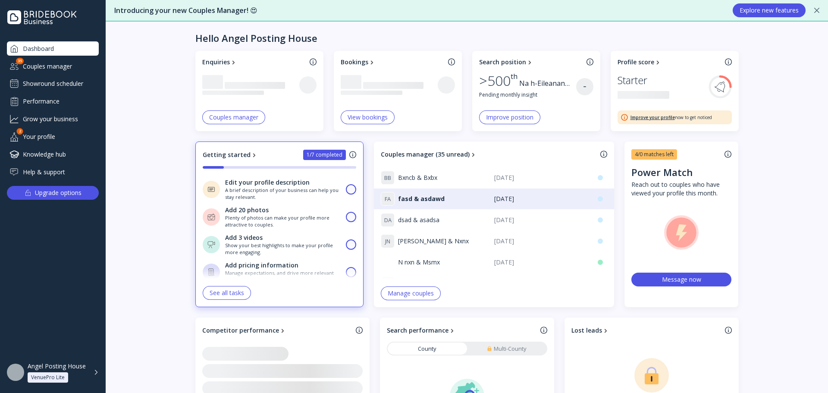
click at [60, 80] on div "Showround scheduler" at bounding box center [53, 84] width 92 height 14
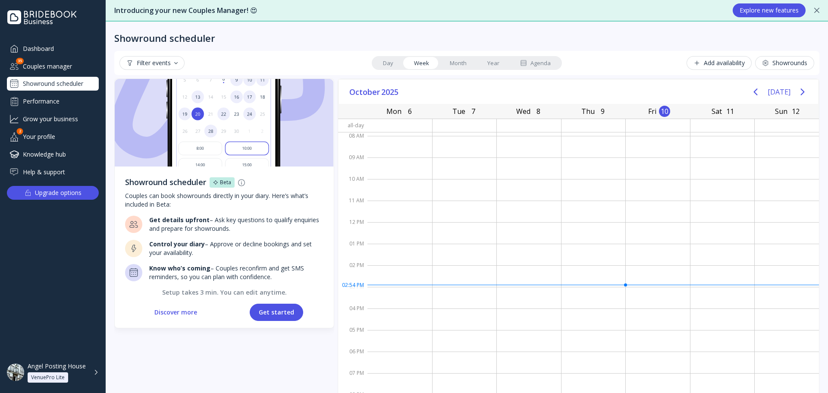
click at [240, 181] on div at bounding box center [241, 182] width 7 height 7
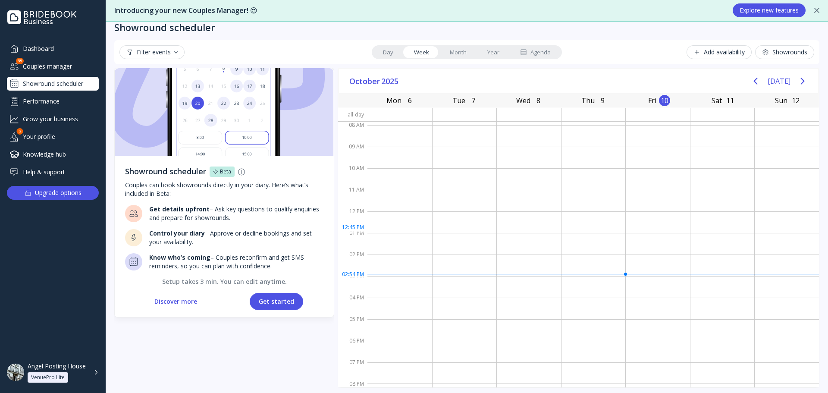
scroll to position [14, 0]
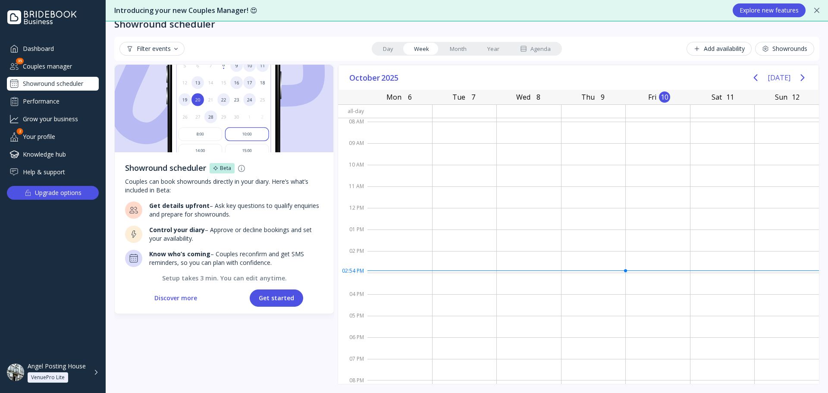
click at [254, 278] on div "Setup takes 3 min. You can edit anytime." at bounding box center [224, 278] width 198 height 9
click at [219, 280] on div "Setup takes 3 min. You can edit anytime." at bounding box center [224, 278] width 198 height 9
click at [264, 293] on button "Get started" at bounding box center [276, 297] width 53 height 17
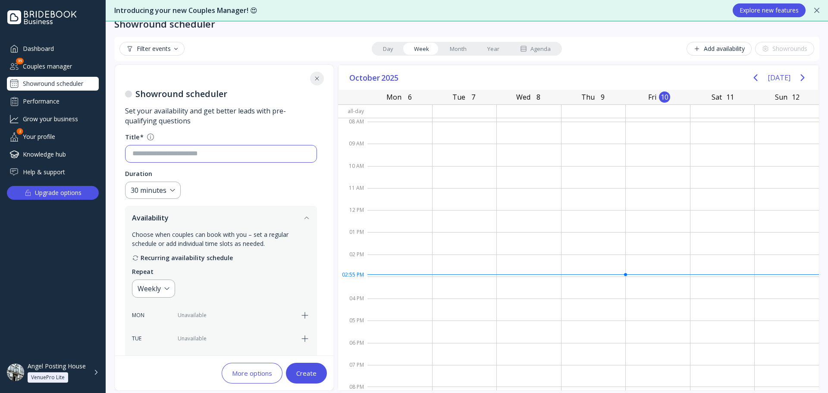
click at [171, 152] on input at bounding box center [220, 154] width 177 height 10
click at [172, 153] on input at bounding box center [220, 154] width 177 height 10
paste input "**********"
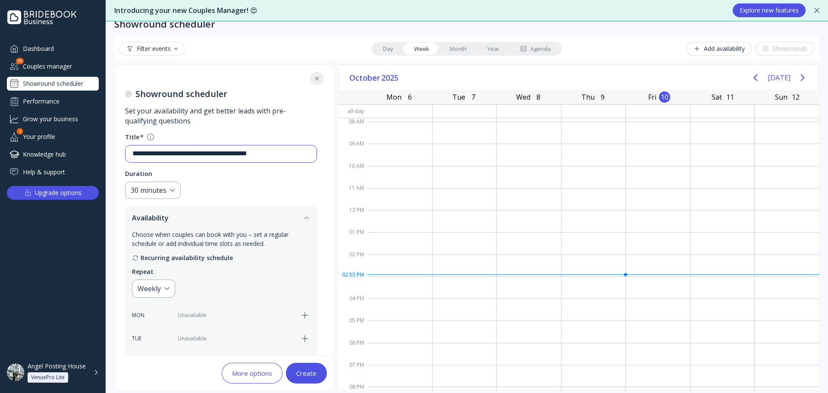
paste input "**********"
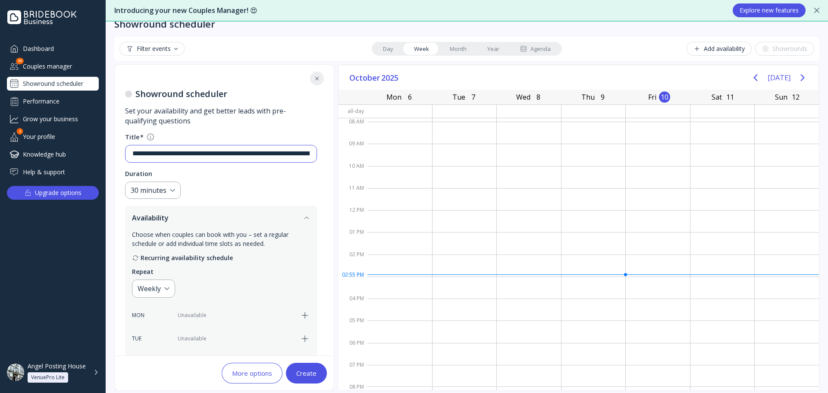
paste input "**********"
paste
paste input "**********"
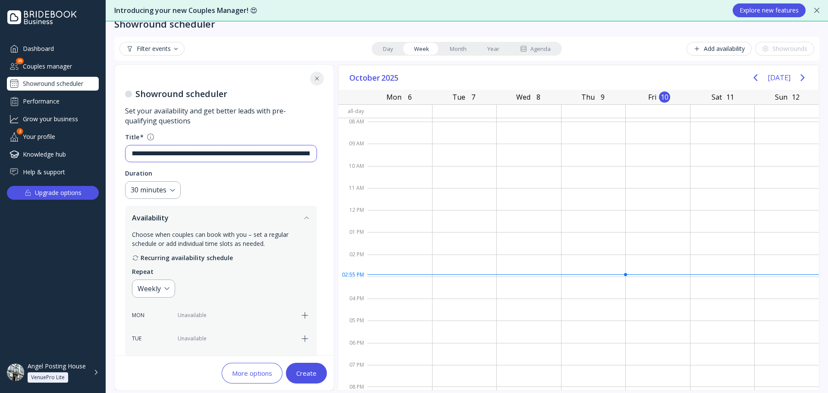
paste input "**********"
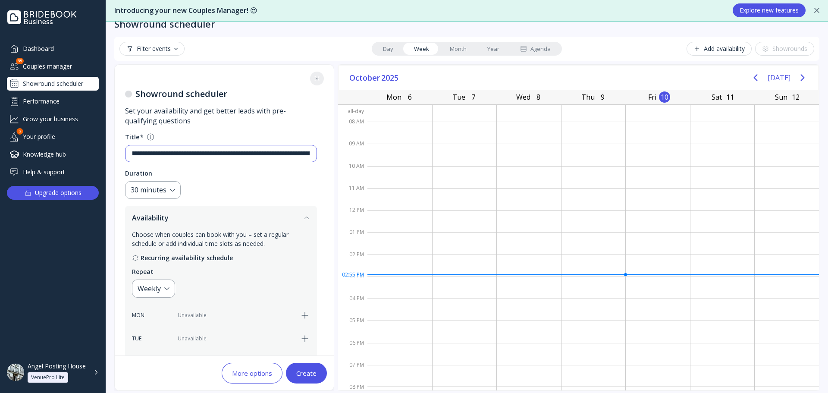
paste input "**********"
type input "**********"
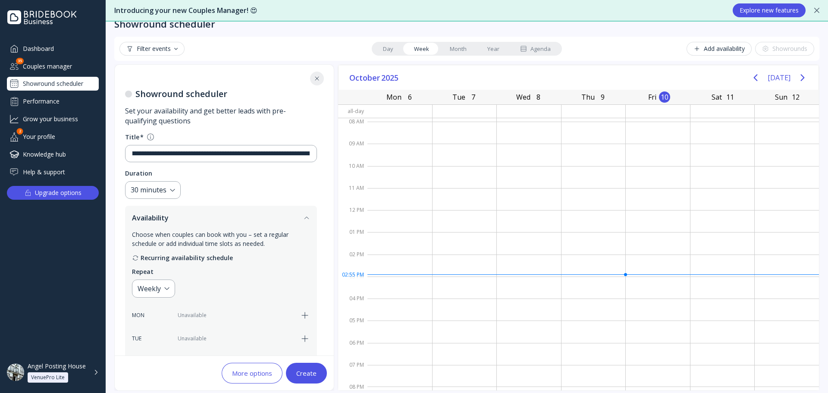
scroll to position [0, 0]
click at [312, 372] on div "Create" at bounding box center [306, 372] width 20 height 7
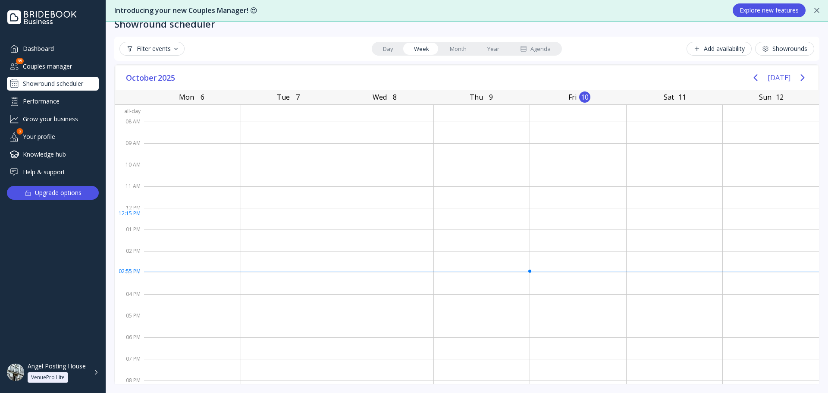
click at [282, 214] on div at bounding box center [289, 219] width 96 height 22
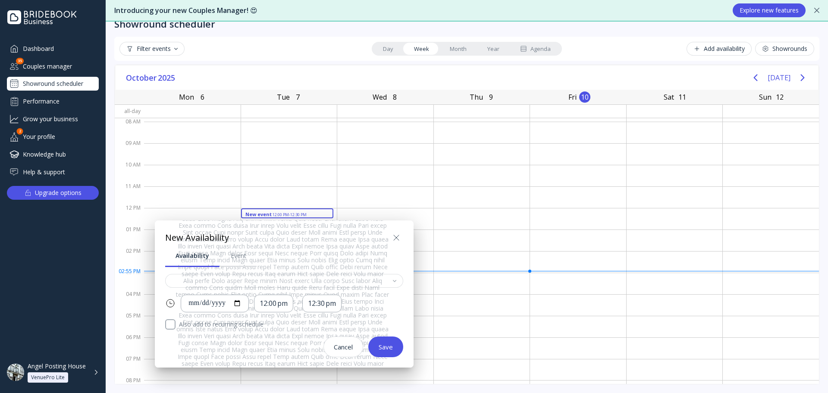
click at [192, 327] on label "Also add to recurring schedule" at bounding box center [289, 324] width 228 height 10
click at [193, 323] on label "Also add to recurring schedule" at bounding box center [289, 324] width 228 height 10
click at [186, 265] on link "Availability" at bounding box center [192, 255] width 54 height 22
click at [393, 342] on button "Save" at bounding box center [385, 346] width 35 height 21
click at [391, 235] on icon at bounding box center [396, 237] width 10 height 10
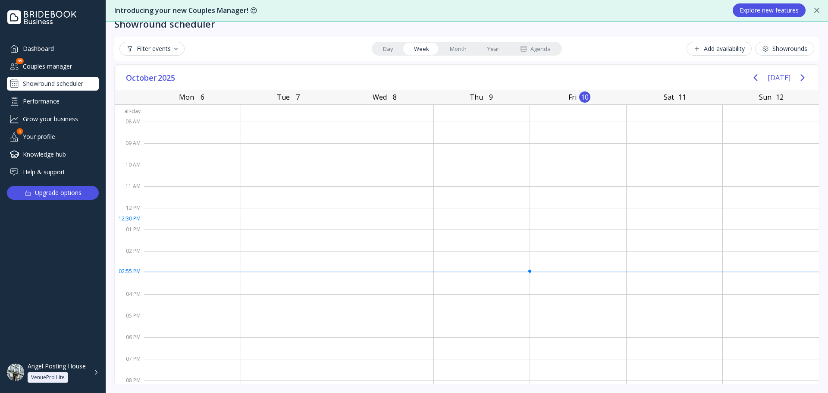
click at [341, 218] on div at bounding box center [385, 219] width 96 height 22
click at [341, 217] on div at bounding box center [385, 219] width 96 height 22
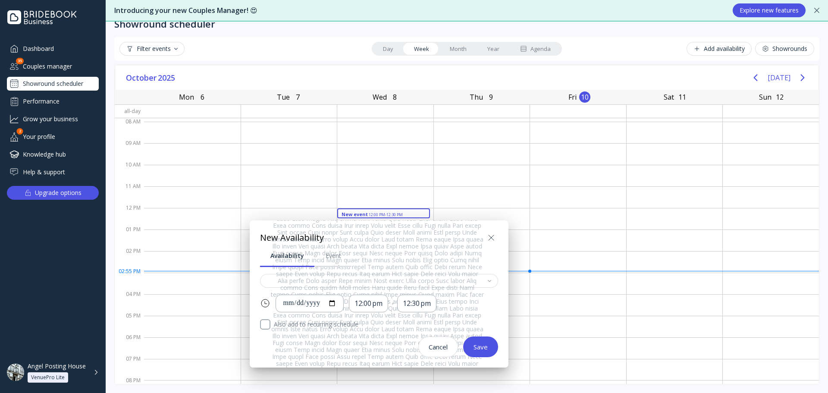
click at [763, 44] on div at bounding box center [414, 196] width 966 height 531
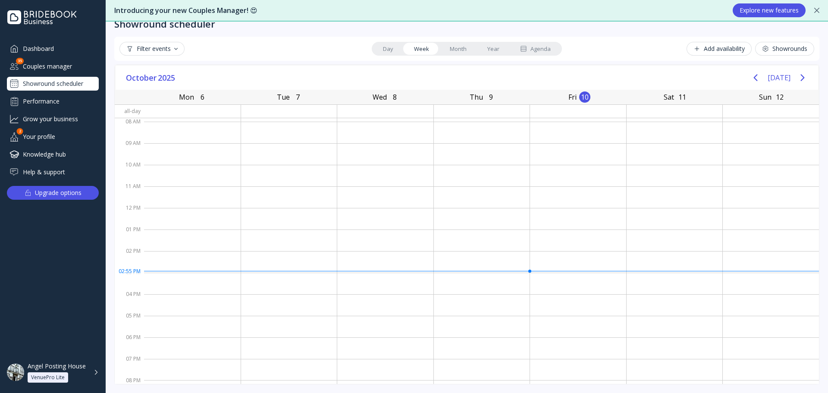
click at [763, 47] on div "Showrounds" at bounding box center [784, 48] width 45 height 7
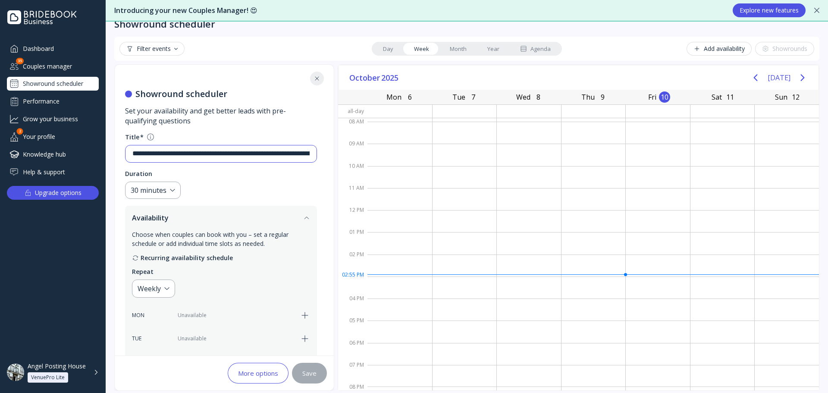
click at [230, 154] on input at bounding box center [220, 154] width 177 height 10
type input "**********"
click at [307, 369] on div "Save" at bounding box center [309, 372] width 14 height 7
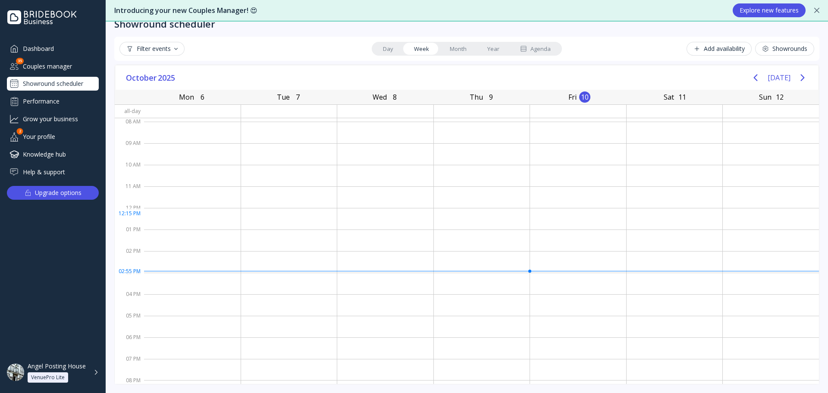
click at [270, 217] on div at bounding box center [289, 219] width 96 height 22
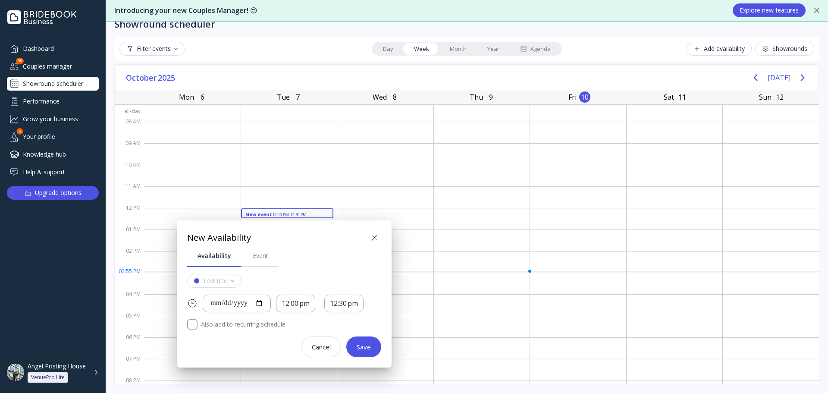
click at [762, 49] on div at bounding box center [414, 196] width 966 height 531
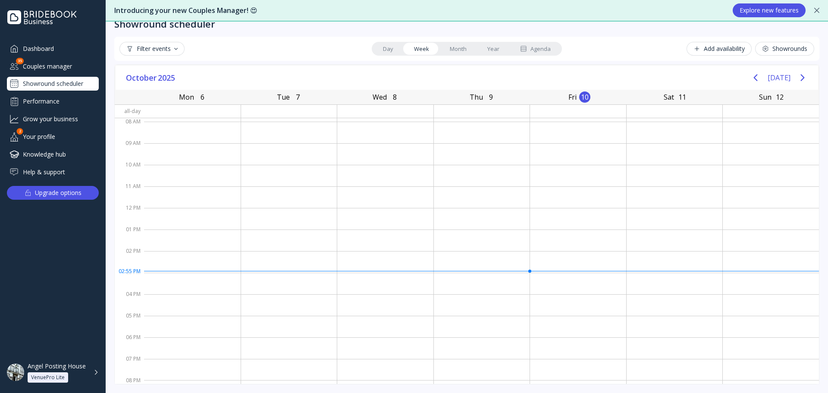
click at [762, 49] on div "Showrounds" at bounding box center [784, 48] width 45 height 7
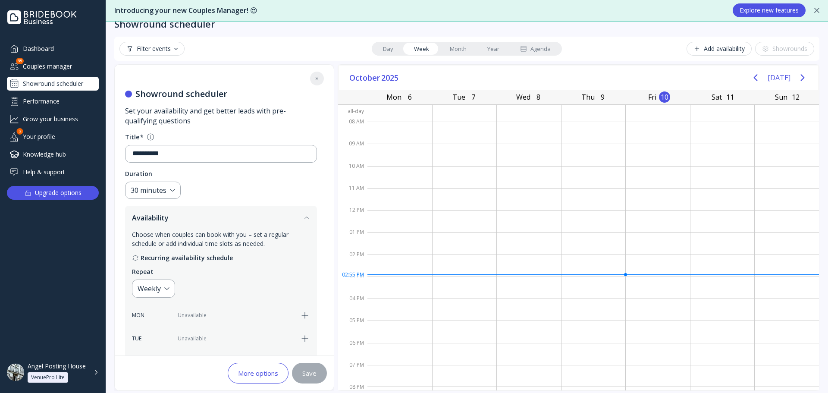
click at [239, 144] on fieldset "**********" at bounding box center [221, 148] width 192 height 30
click at [233, 148] on div "**********" at bounding box center [217, 153] width 184 height 17
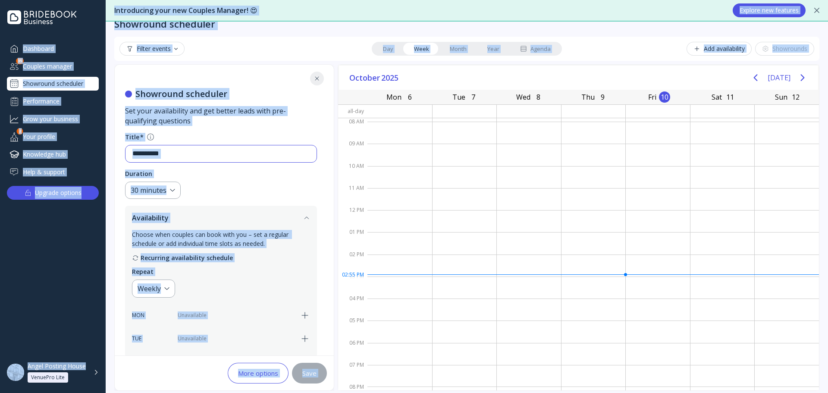
click at [231, 151] on input "**********" at bounding box center [220, 154] width 177 height 10
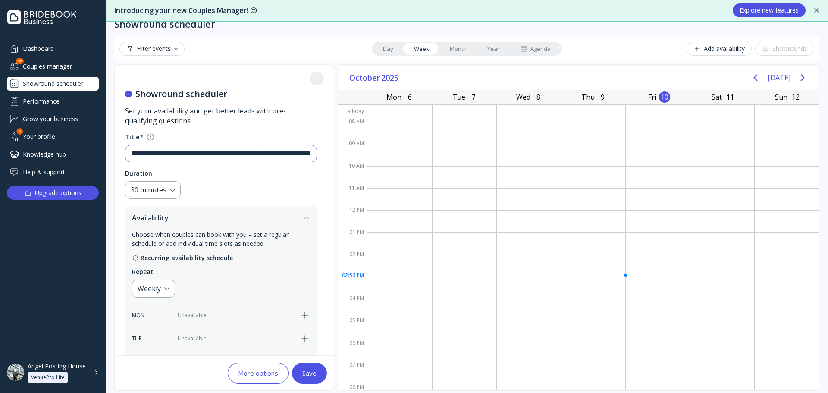
scroll to position [0, 906]
type input "**********"
click at [318, 376] on button "Save" at bounding box center [309, 373] width 35 height 21
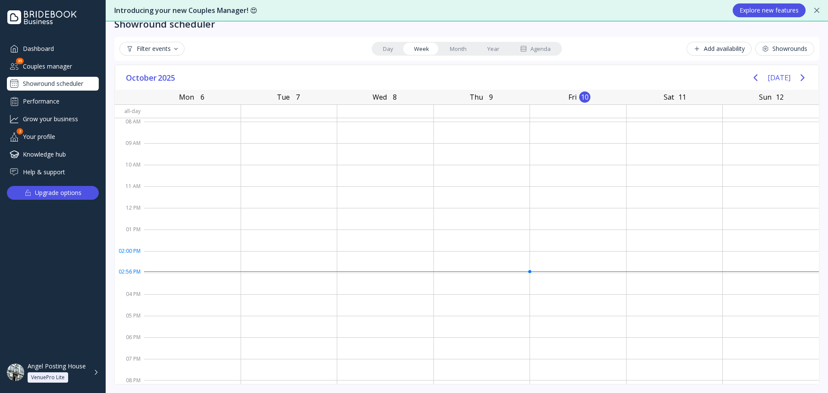
click at [293, 251] on div at bounding box center [289, 262] width 96 height 22
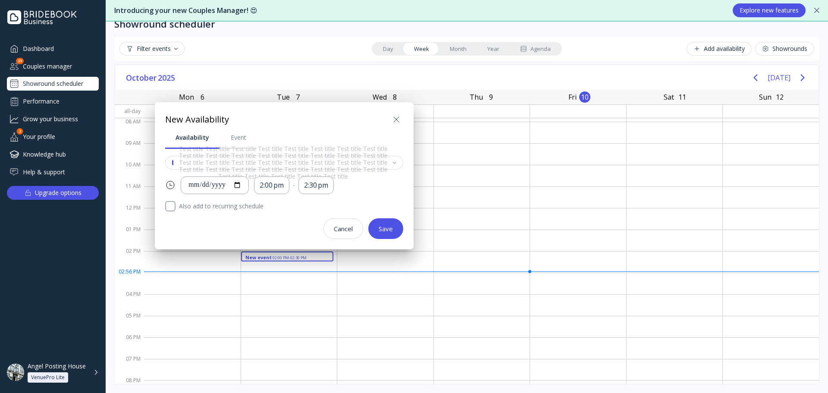
click at [394, 114] on icon at bounding box center [396, 119] width 10 height 10
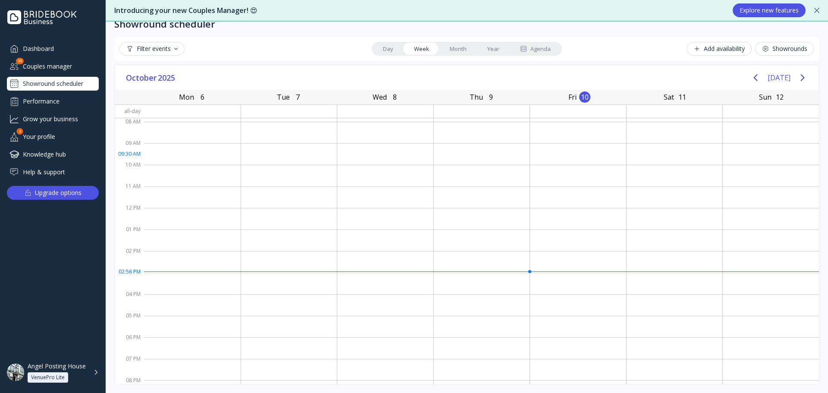
click at [241, 154] on div at bounding box center [289, 154] width 96 height 22
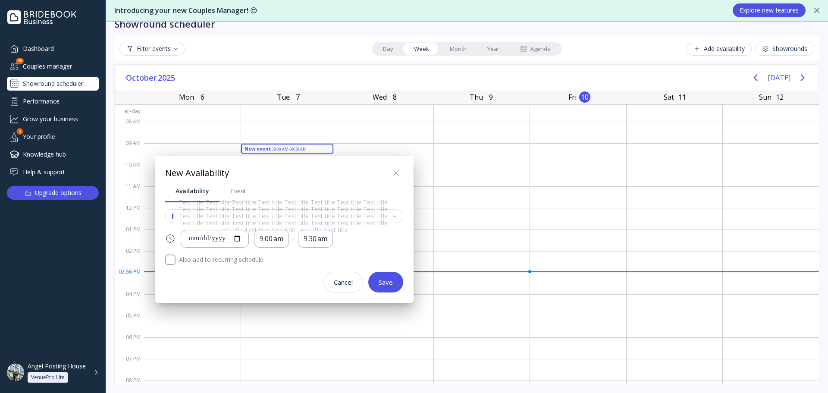
click at [397, 170] on icon at bounding box center [396, 173] width 10 height 10
